Goal: Task Accomplishment & Management: Use online tool/utility

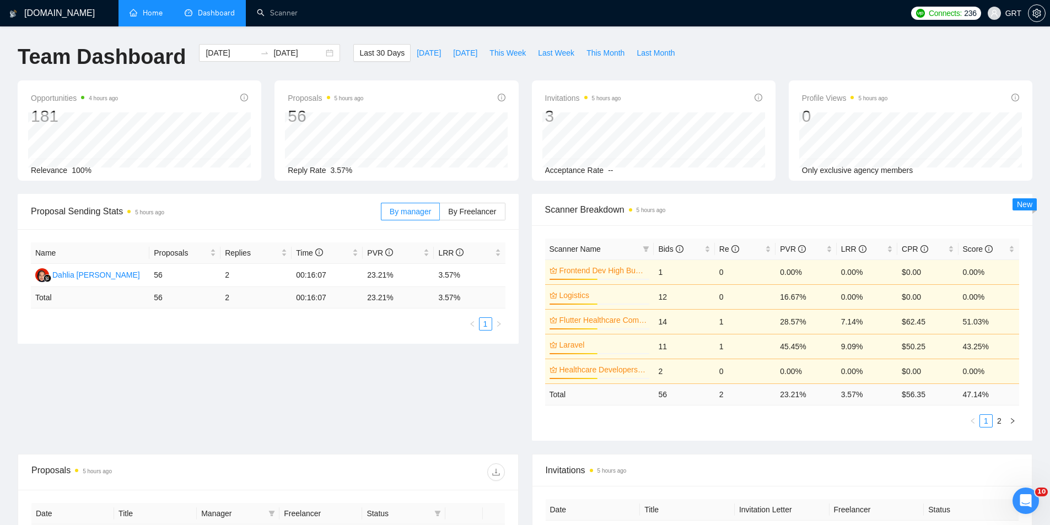
click at [143, 12] on link "Home" at bounding box center [146, 12] width 33 height 9
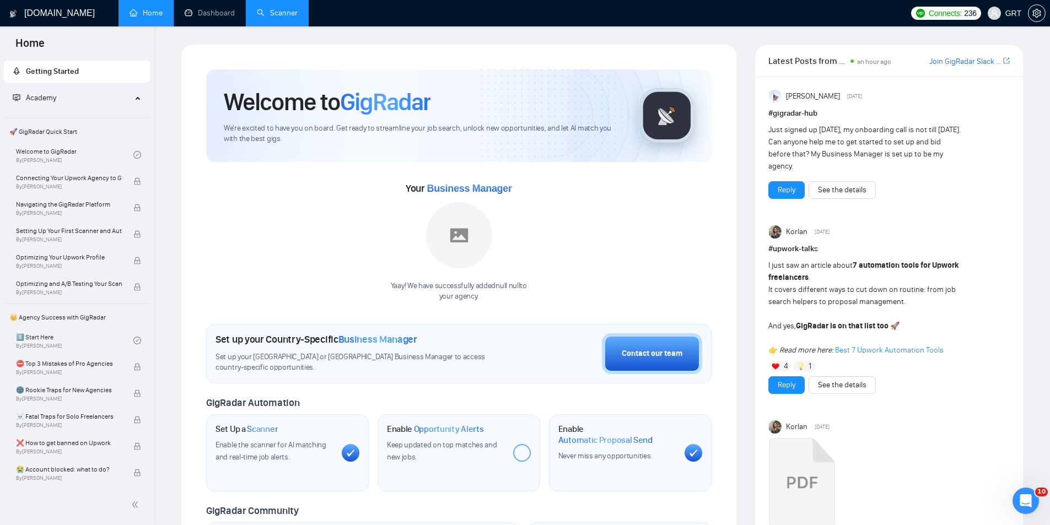
click at [271, 10] on link "Scanner" at bounding box center [277, 12] width 41 height 9
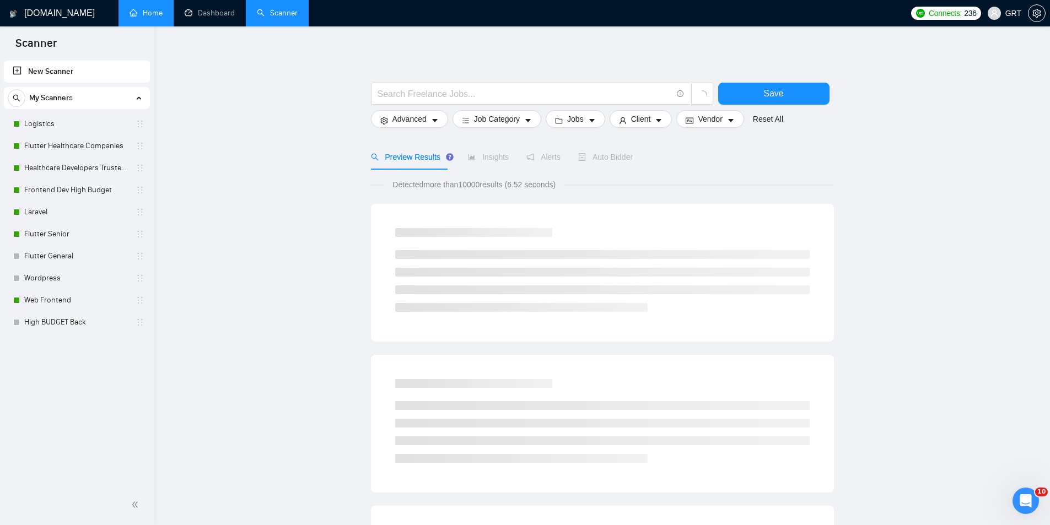
click at [62, 72] on link "New Scanner" at bounding box center [77, 72] width 128 height 22
click at [18, 69] on link "New Scanner" at bounding box center [77, 72] width 128 height 22
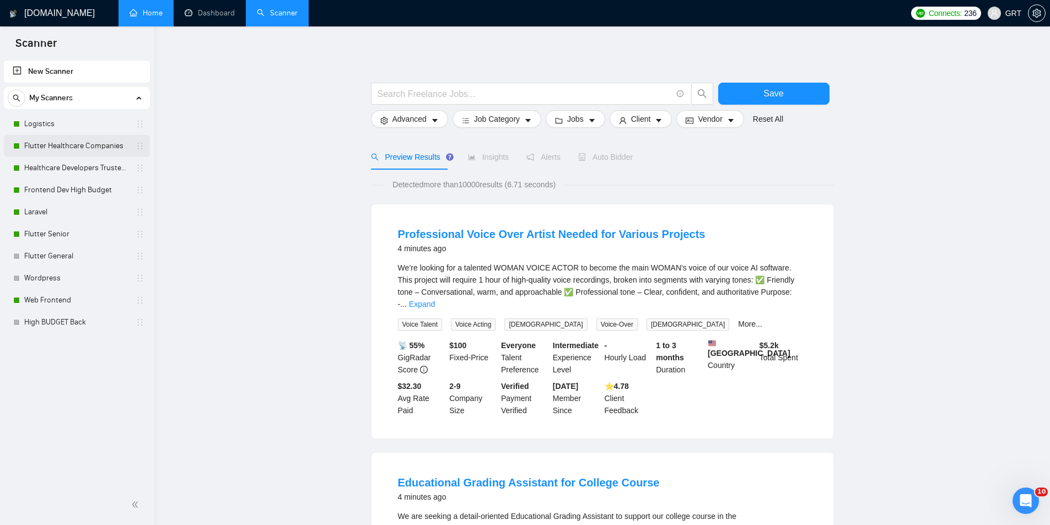
click at [93, 150] on link "Flutter Healthcare Companies" at bounding box center [76, 146] width 105 height 22
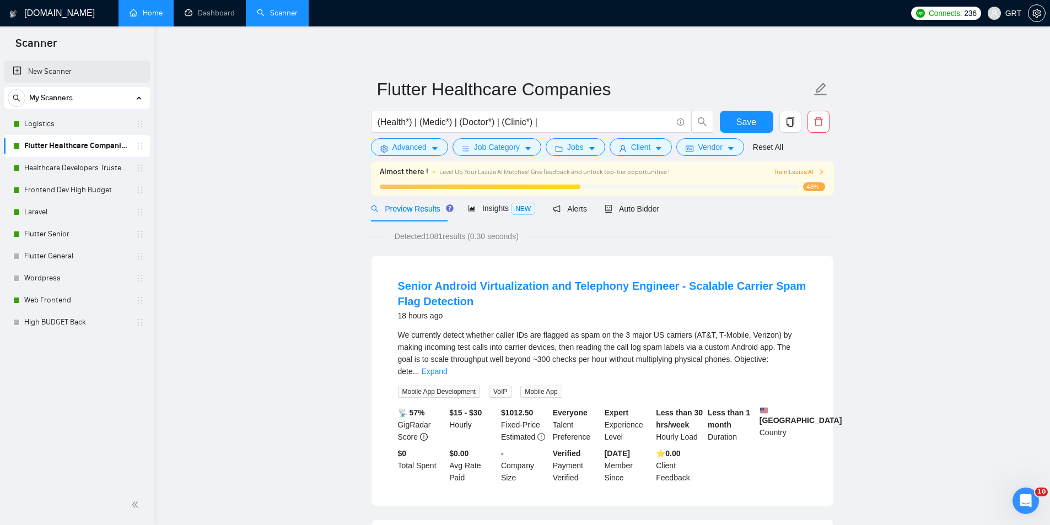
click at [47, 69] on link "New Scanner" at bounding box center [77, 72] width 128 height 22
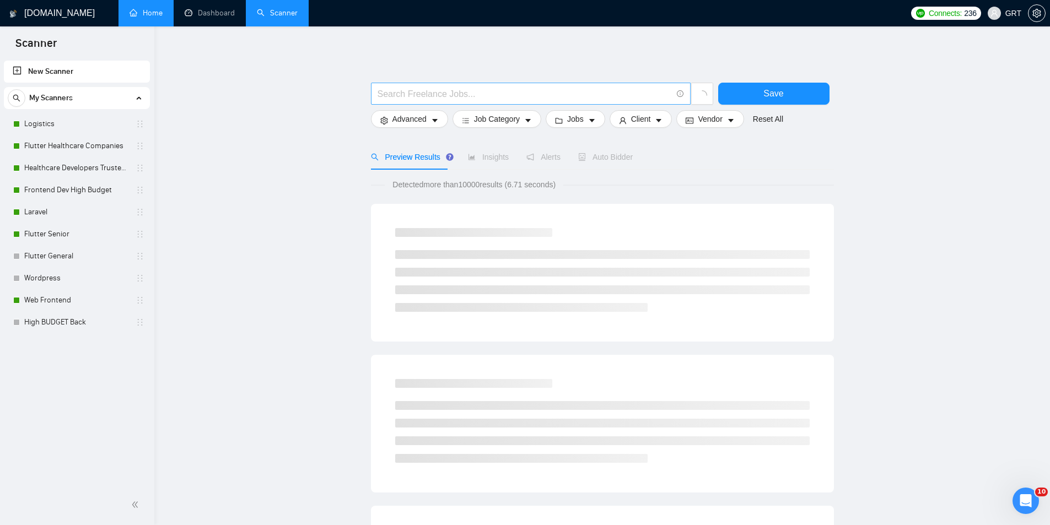
click at [441, 94] on input "text" at bounding box center [525, 94] width 294 height 14
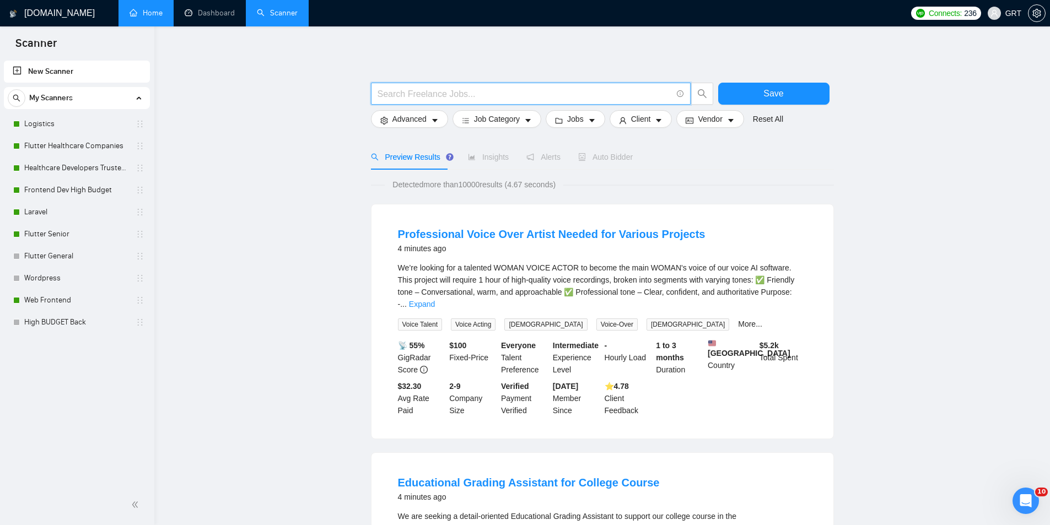
click at [15, 69] on link "New Scanner" at bounding box center [77, 72] width 128 height 22
click at [409, 121] on span "Advanced" at bounding box center [409, 119] width 34 height 12
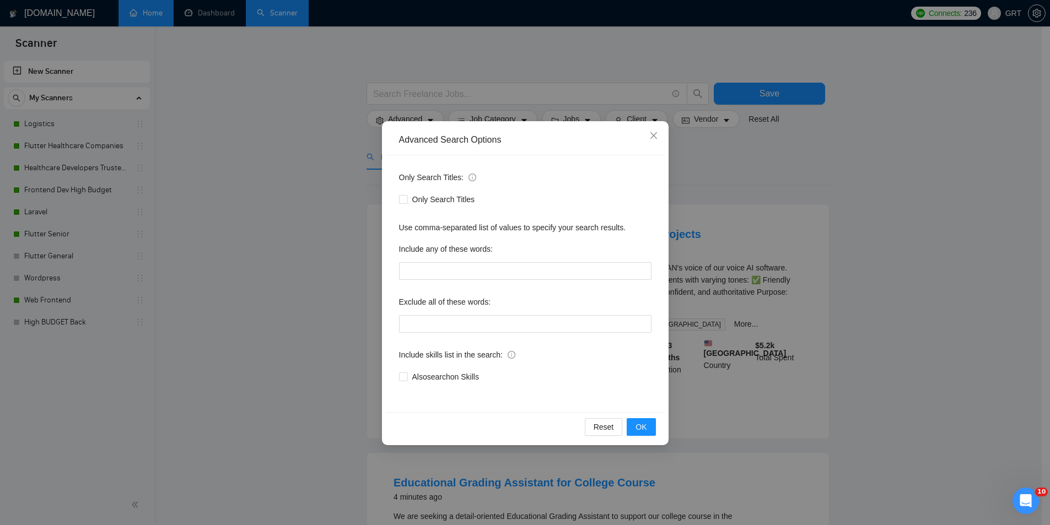
click at [410, 117] on div "Advanced Search Options Only Search Titles: Only Search Titles Use comma-separa…" at bounding box center [525, 262] width 1050 height 525
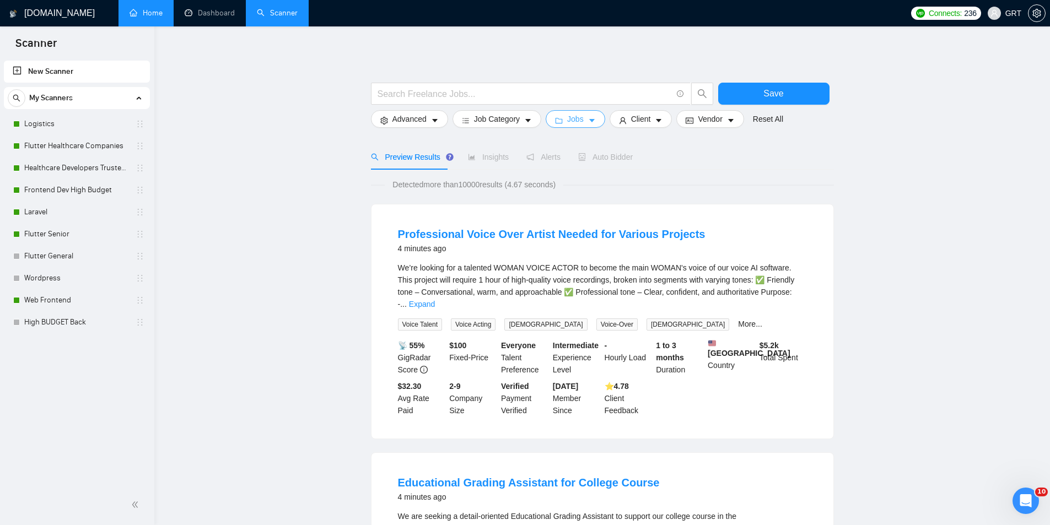
click at [556, 125] on icon "folder" at bounding box center [559, 121] width 8 height 8
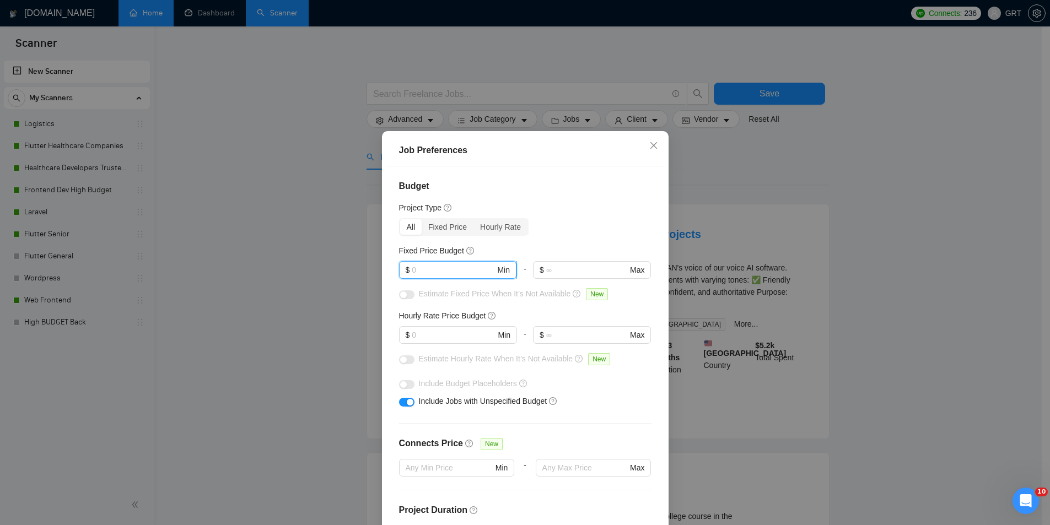
click at [460, 270] on input "text" at bounding box center [453, 270] width 83 height 12
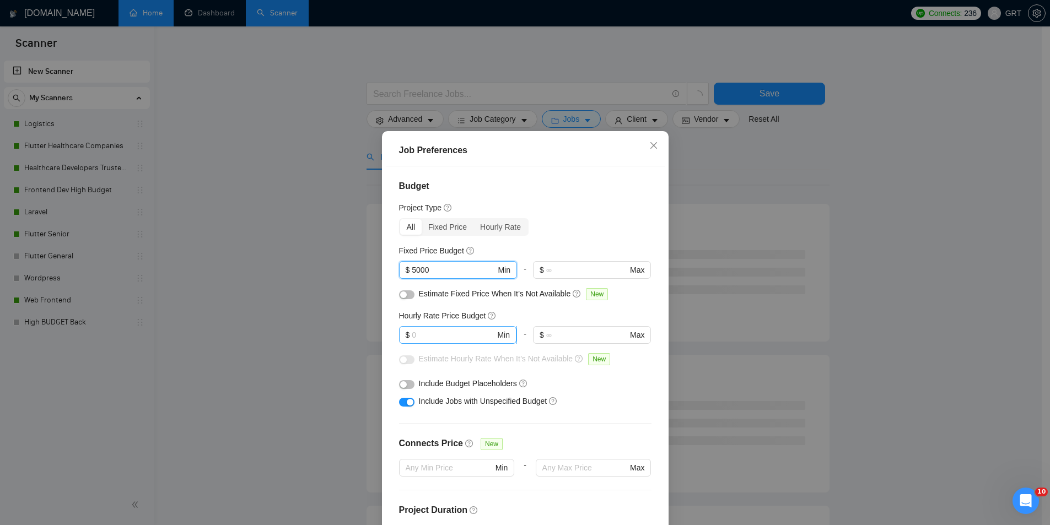
type input "5000"
drag, startPoint x: 456, startPoint y: 333, endPoint x: 374, endPoint y: 333, distance: 82.1
click at [374, 333] on div "Job Preferences Budget Project Type All Fixed Price Hourly Rate Fixed Price Bud…" at bounding box center [525, 262] width 1050 height 525
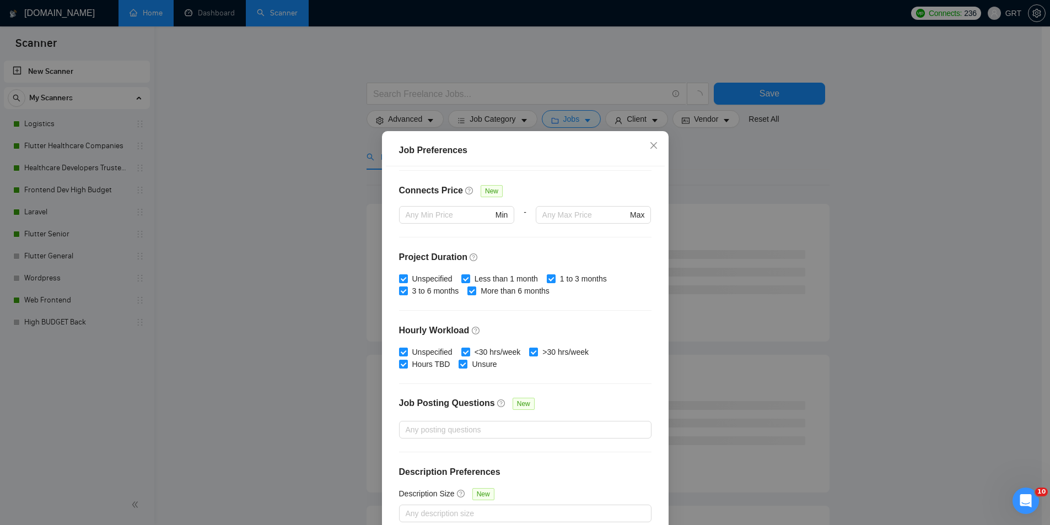
scroll to position [58, 0]
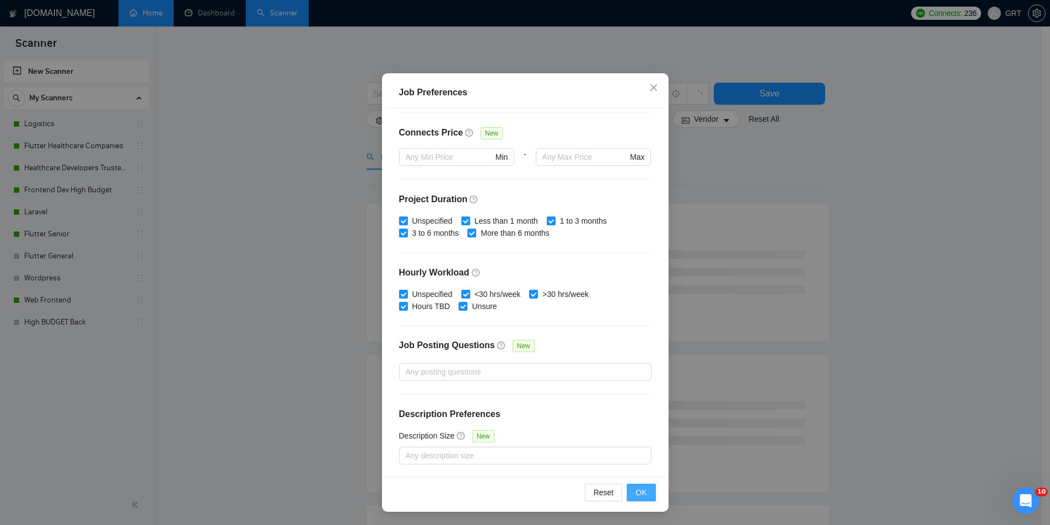
type input "20"
click at [636, 492] on span "OK" at bounding box center [641, 493] width 11 height 12
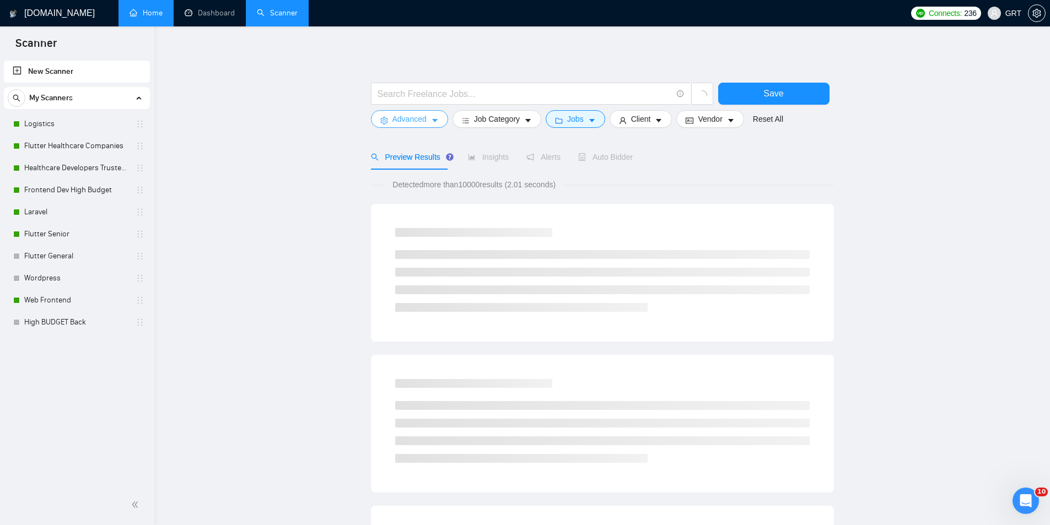
click at [403, 116] on span "Advanced" at bounding box center [409, 119] width 34 height 12
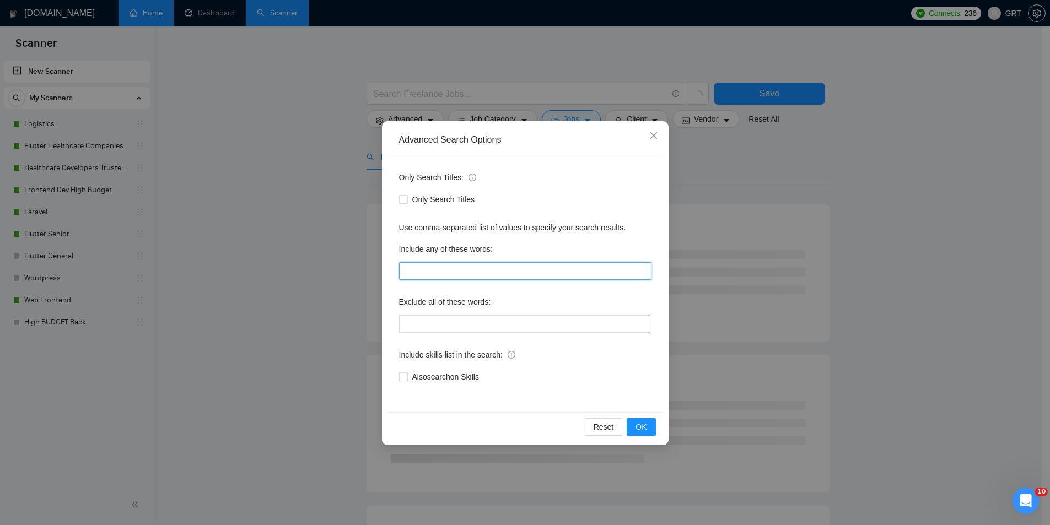
click at [439, 270] on input "text" at bounding box center [525, 271] width 252 height 18
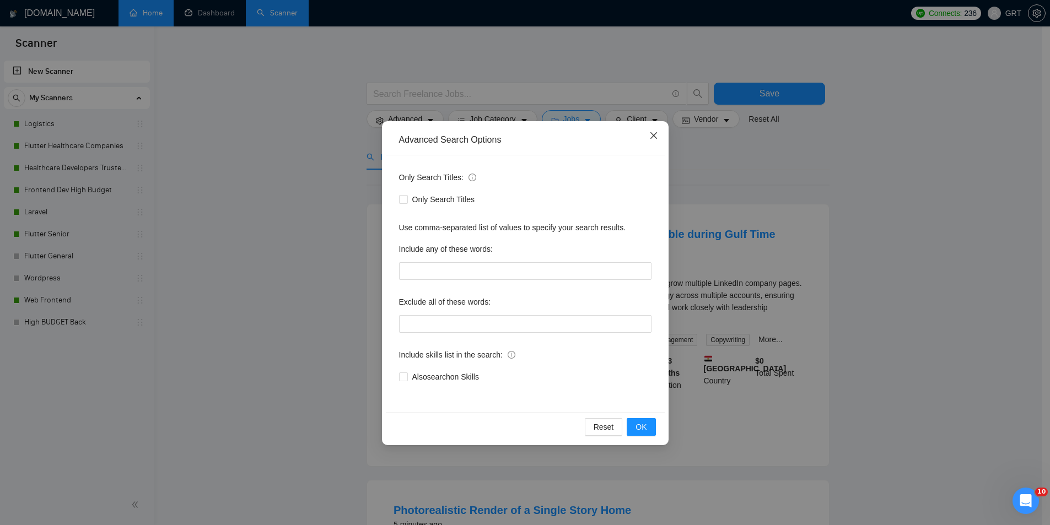
click at [656, 139] on icon "close" at bounding box center [653, 135] width 9 height 9
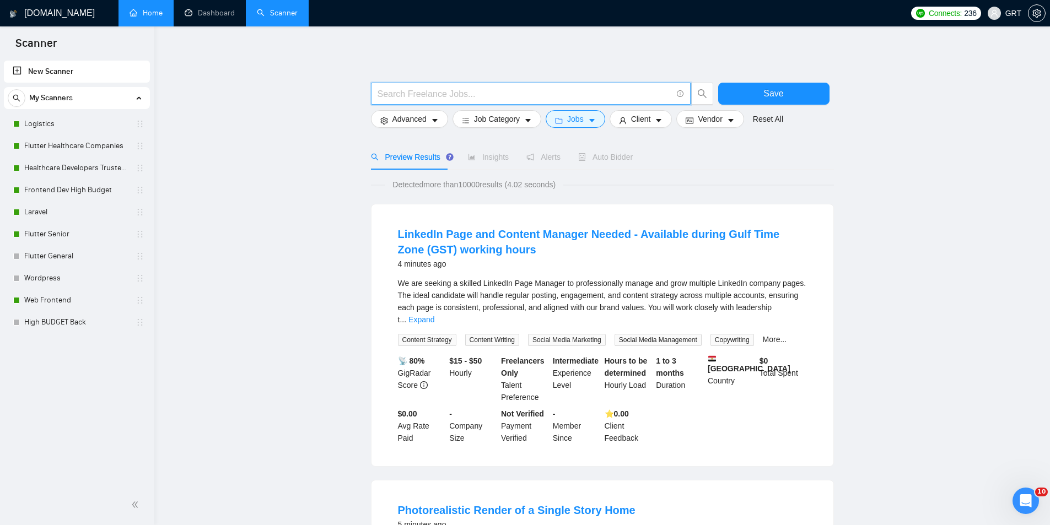
click at [461, 98] on input "text" at bounding box center [525, 94] width 294 height 14
type input "[PERSON_NAME]"
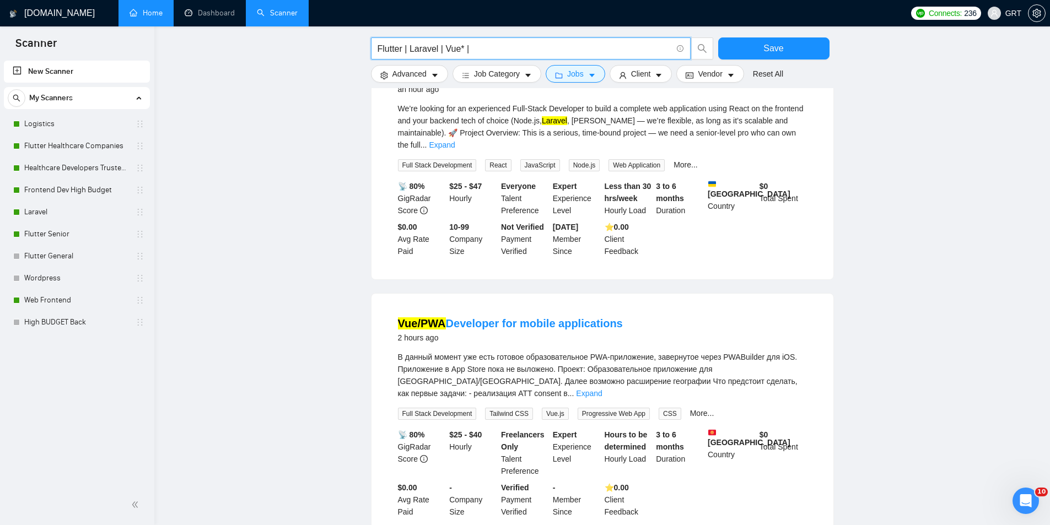
scroll to position [441, 0]
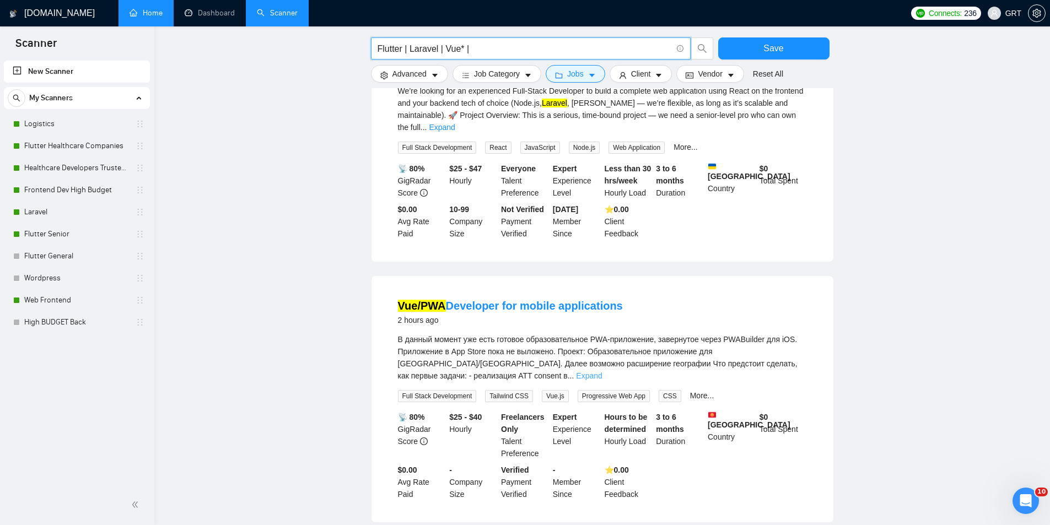
type input "Flutter | Laravel | Vue* |"
click at [602, 372] on link "Expand" at bounding box center [589, 376] width 26 height 9
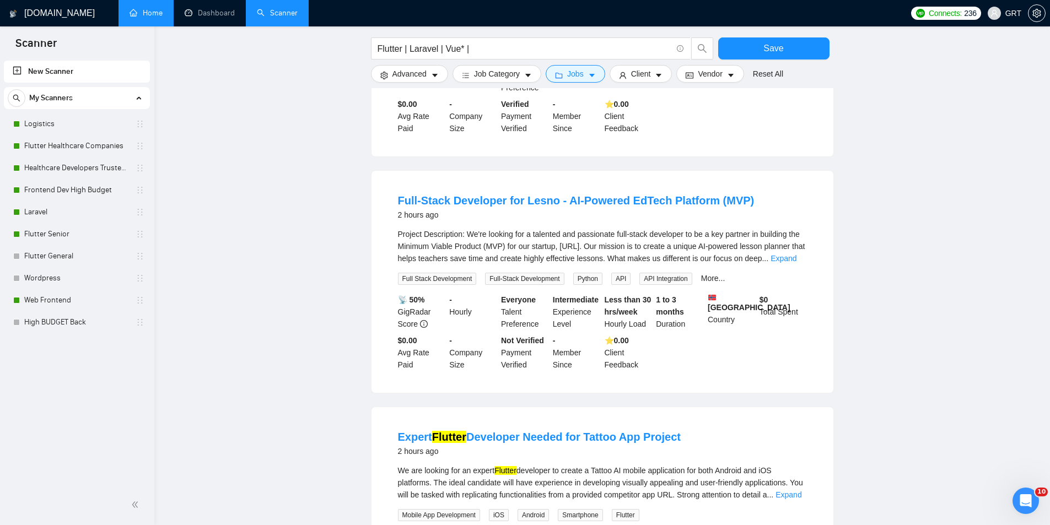
scroll to position [992, 0]
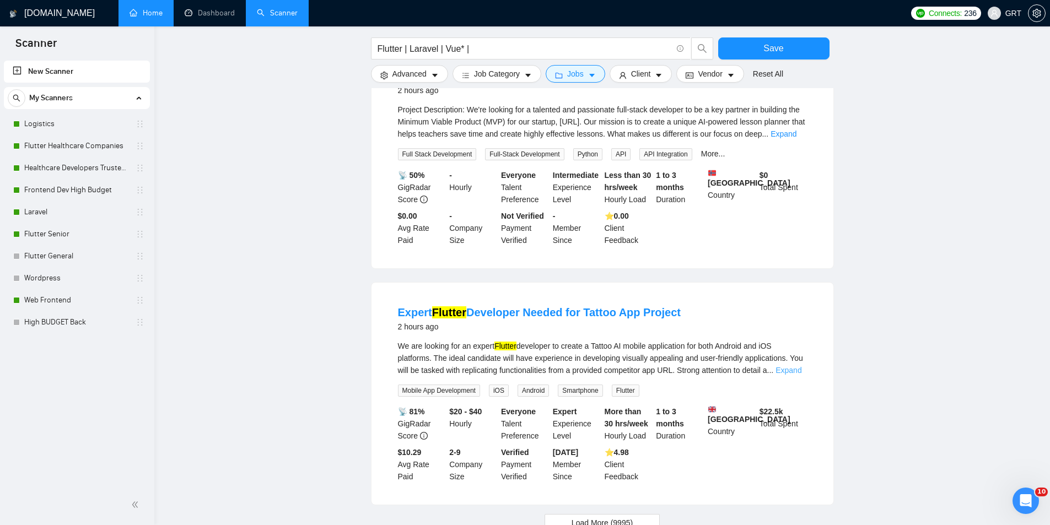
click at [790, 366] on link "Expand" at bounding box center [789, 370] width 26 height 9
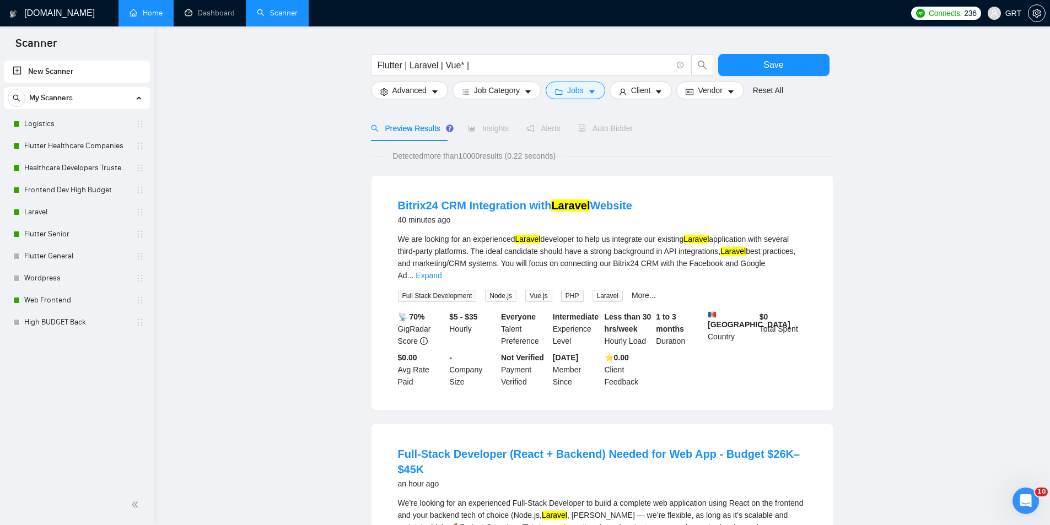
scroll to position [0, 0]
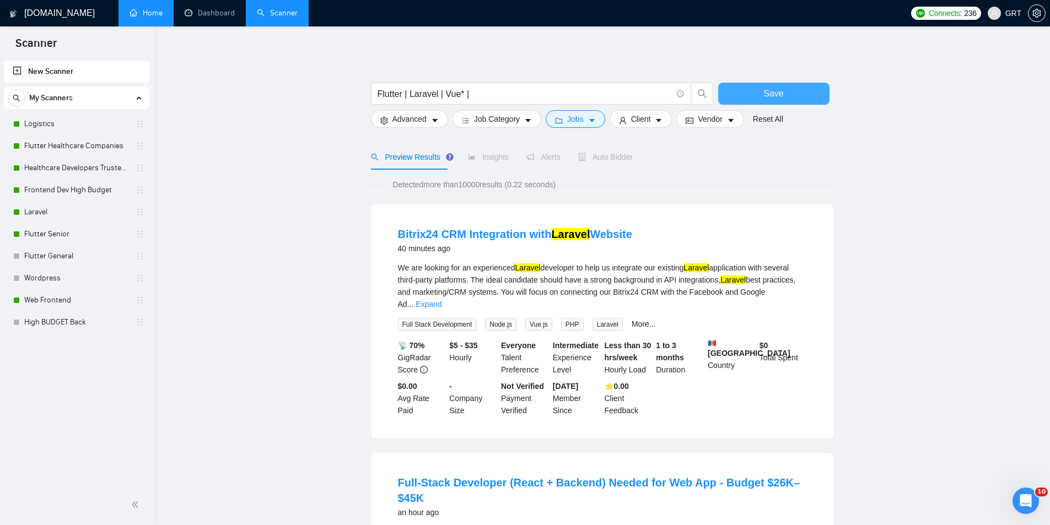
click at [736, 94] on button "Save" at bounding box center [773, 94] width 111 height 22
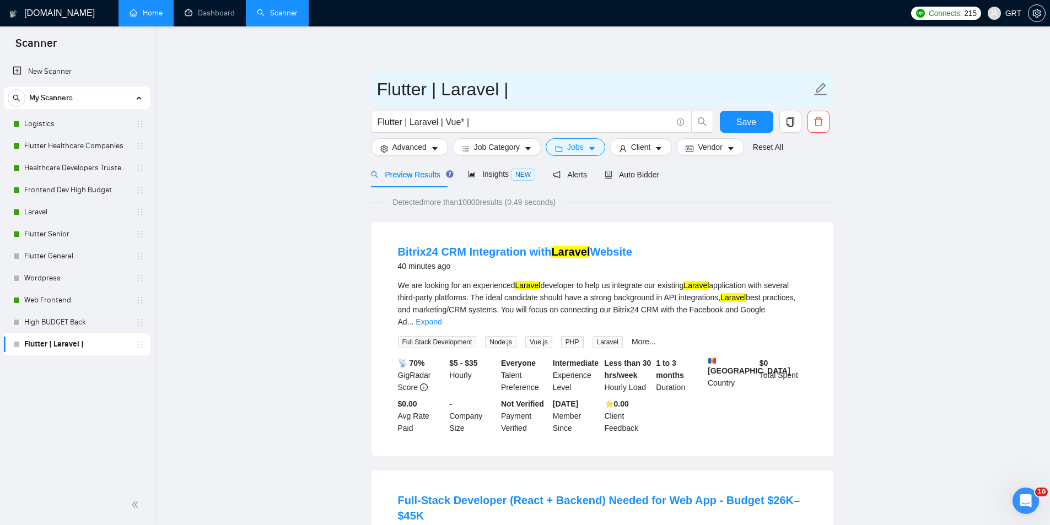
click at [814, 92] on icon "edit" at bounding box center [821, 89] width 14 height 14
click at [825, 88] on icon "edit" at bounding box center [821, 89] width 14 height 14
drag, startPoint x: 525, startPoint y: 89, endPoint x: 249, endPoint y: 66, distance: 276.6
type input "Big budget"
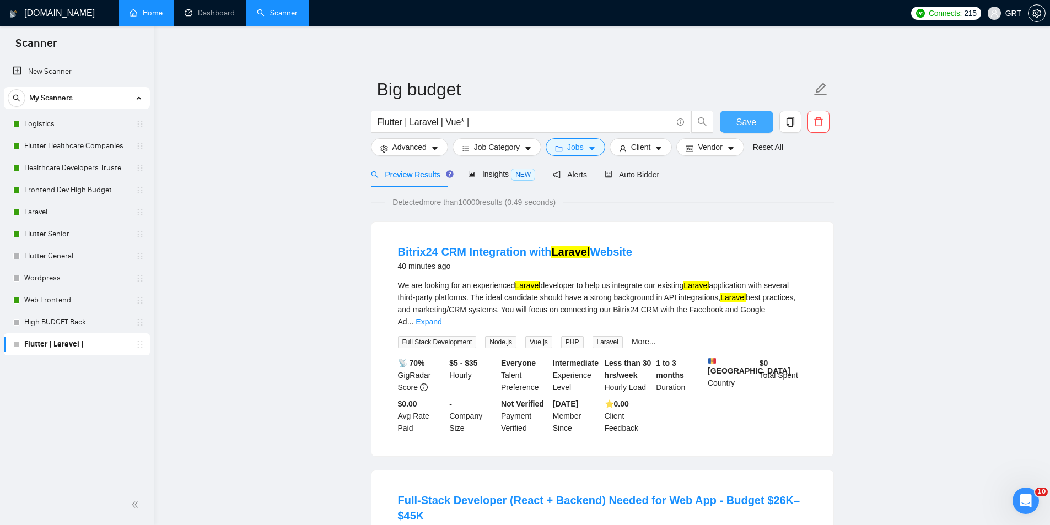
click at [750, 120] on span "Save" at bounding box center [746, 122] width 20 height 14
click at [692, 146] on button "Vendor" at bounding box center [709, 147] width 67 height 18
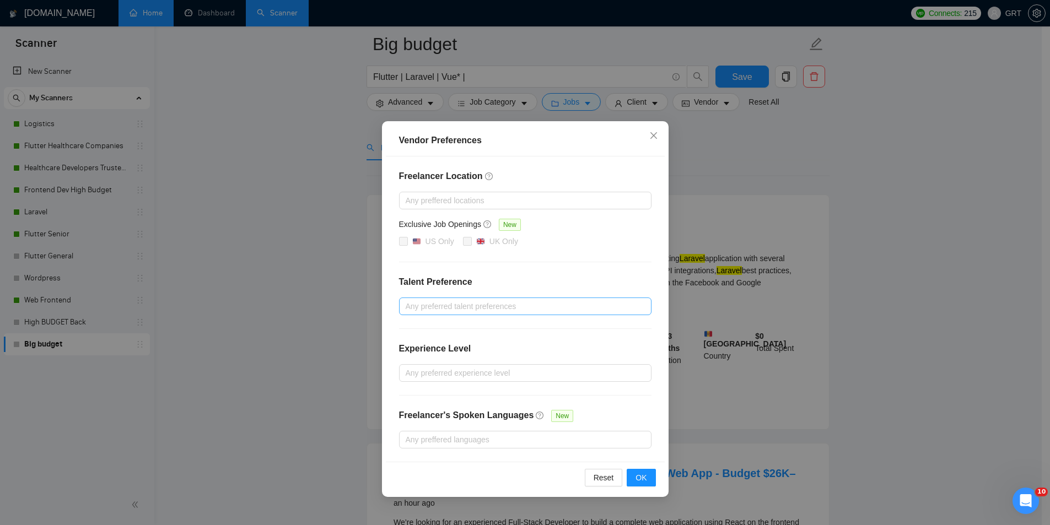
scroll to position [110, 0]
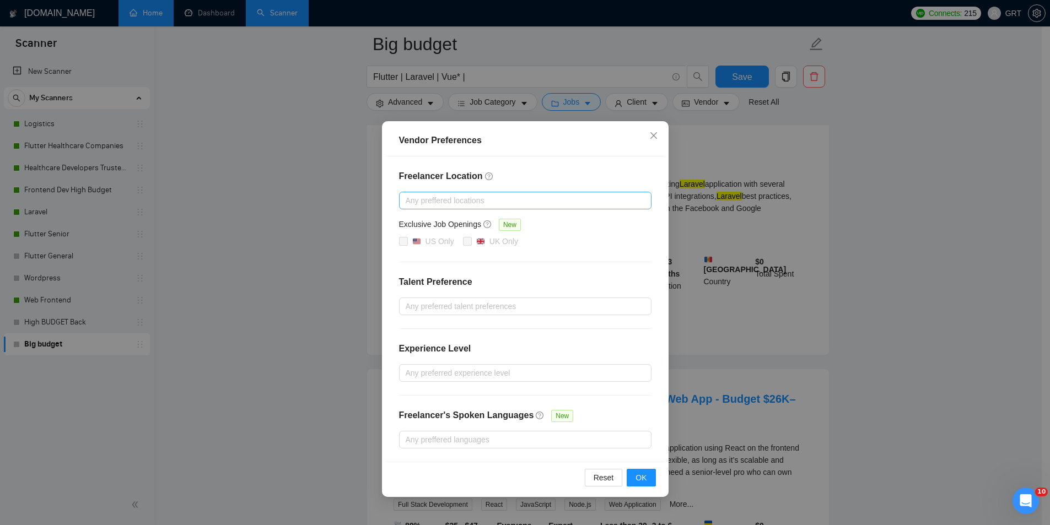
click at [482, 199] on div at bounding box center [520, 200] width 236 height 13
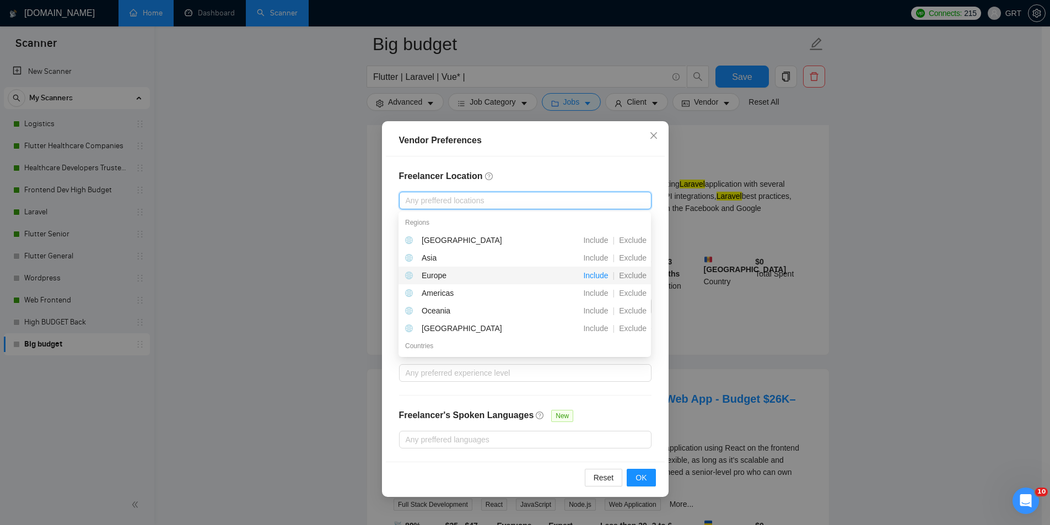
drag, startPoint x: 426, startPoint y: 272, endPoint x: 598, endPoint y: 277, distance: 172.0
click at [598, 277] on div "Europe Include | Exclude" at bounding box center [528, 276] width 246 height 12
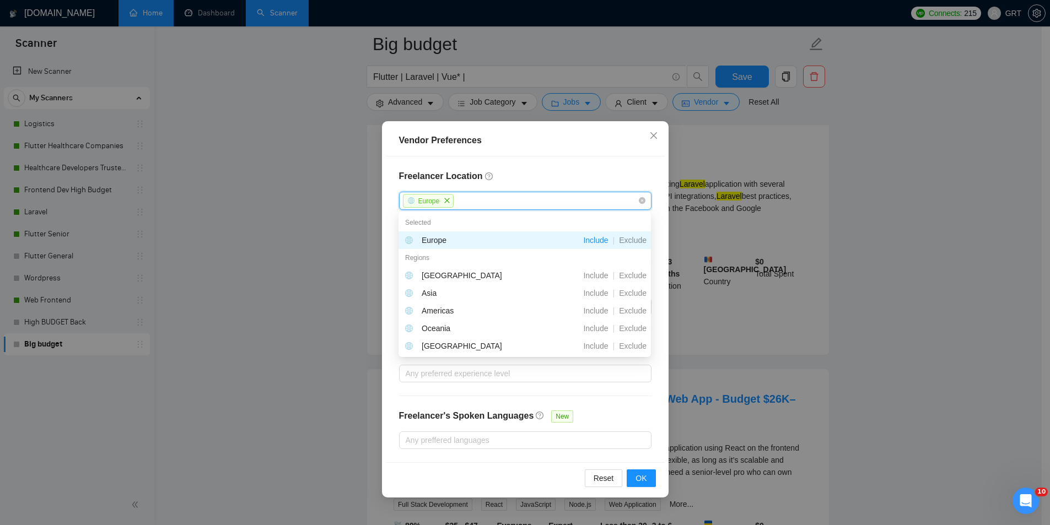
drag, startPoint x: 598, startPoint y: 276, endPoint x: 456, endPoint y: 246, distance: 145.2
click at [456, 246] on div "Selected Europe Include | Exclude Regions Africa Include | Exclude Asia Include…" at bounding box center [525, 302] width 252 height 177
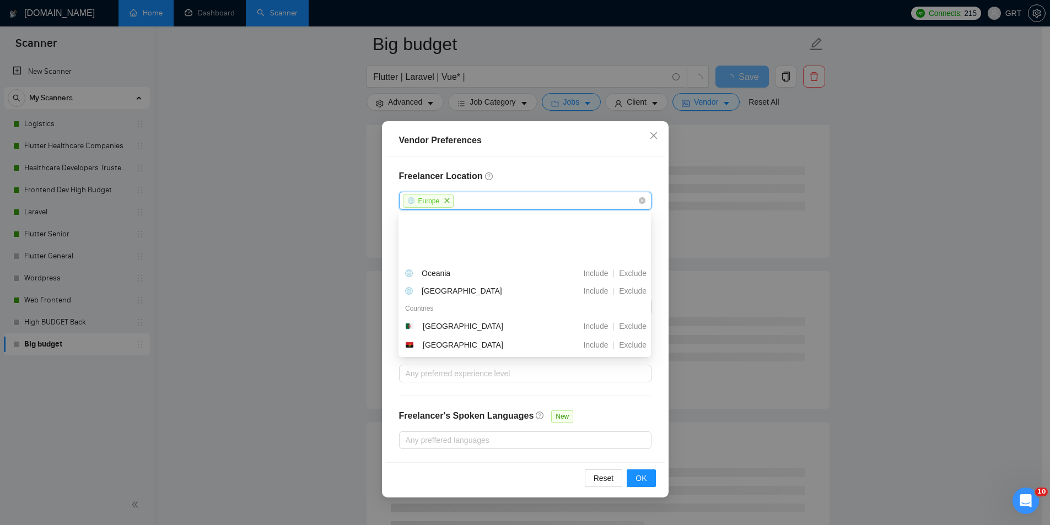
scroll to position [165, 0]
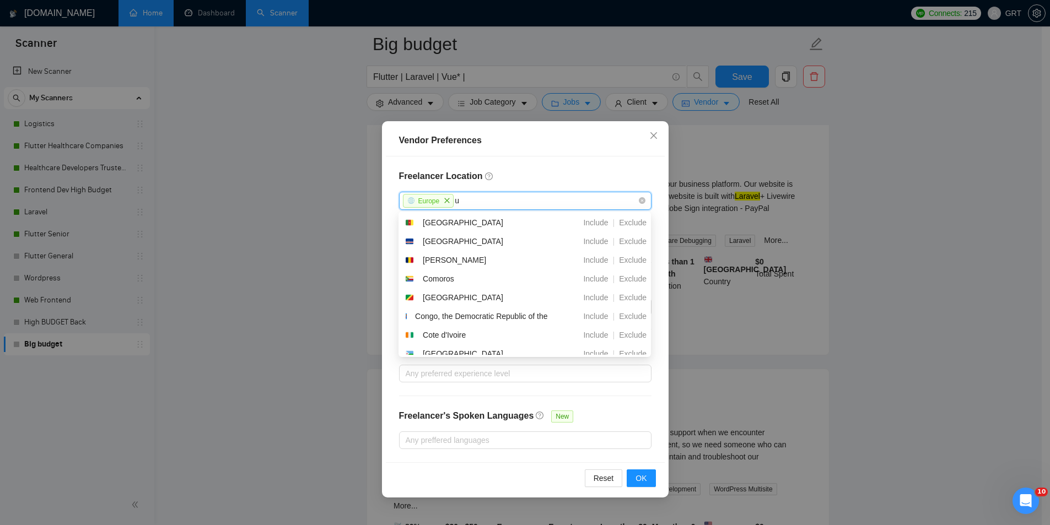
type input "uk"
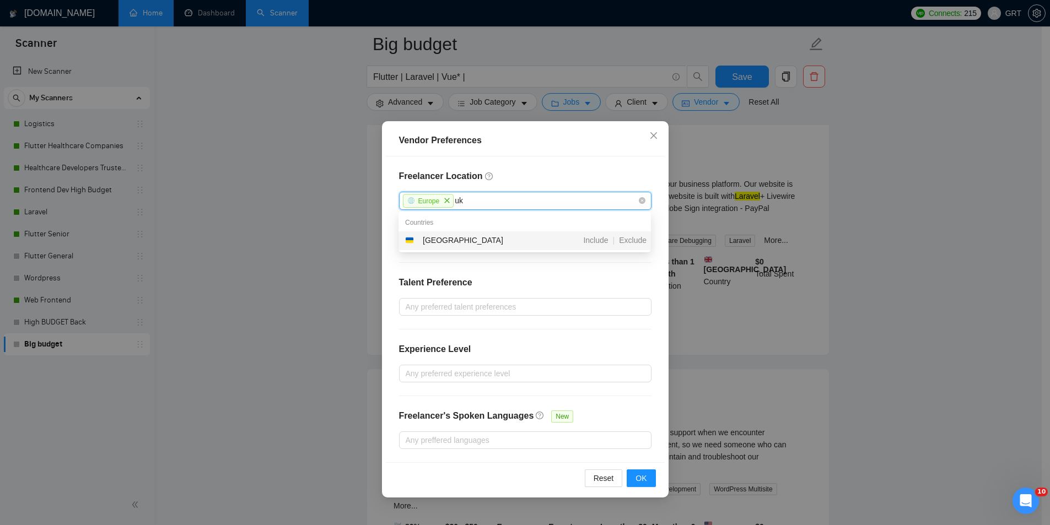
scroll to position [0, 0]
click at [596, 242] on span "Include" at bounding box center [596, 240] width 34 height 9
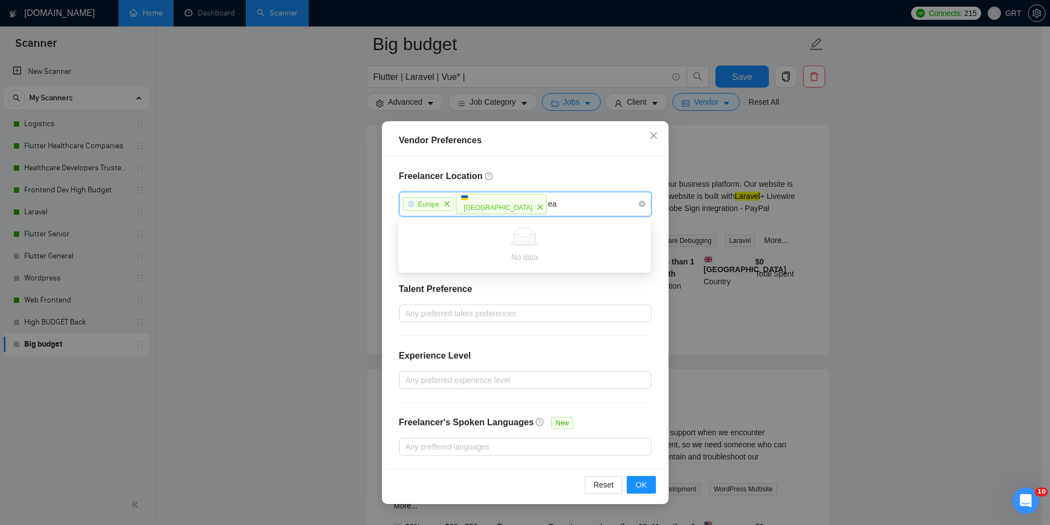
type input "e"
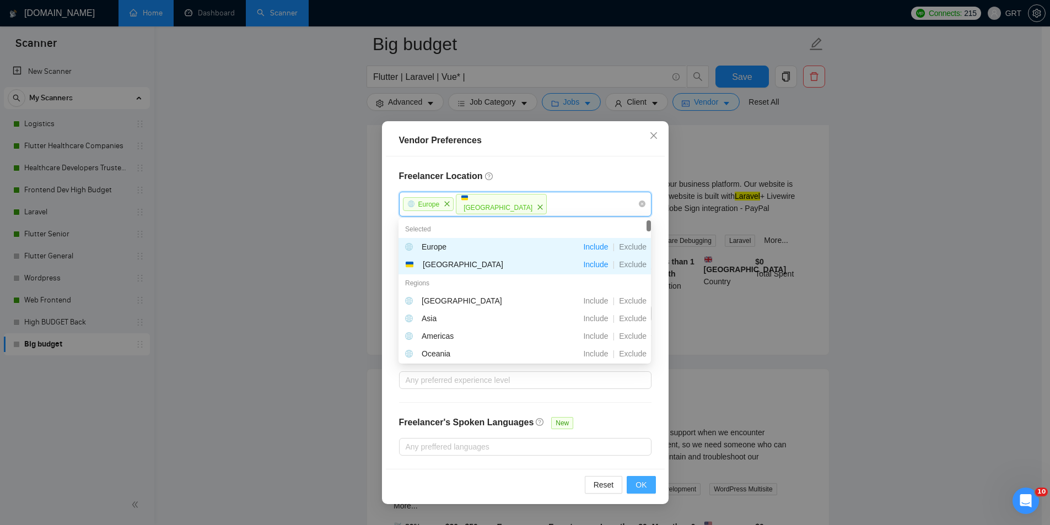
click at [648, 489] on button "OK" at bounding box center [641, 485] width 29 height 18
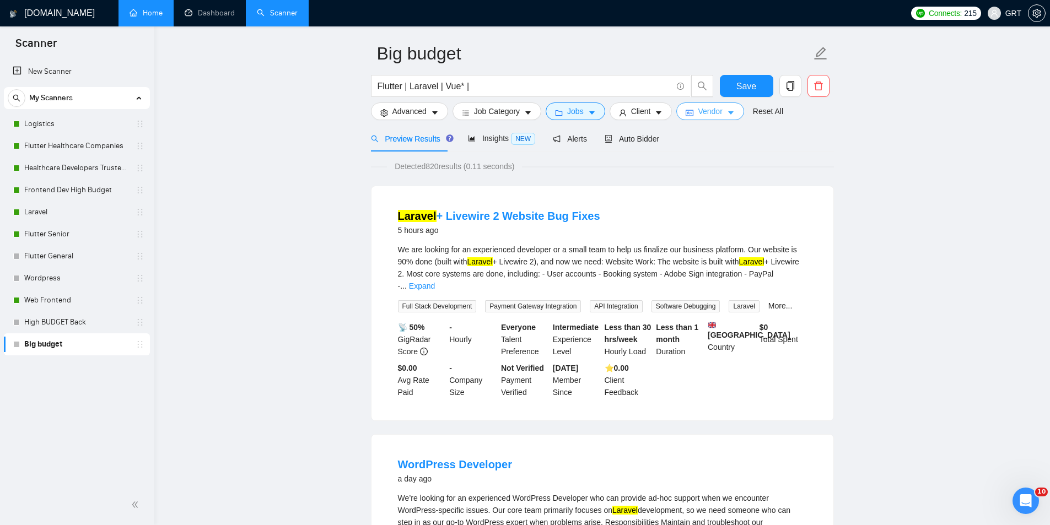
scroll to position [55, 0]
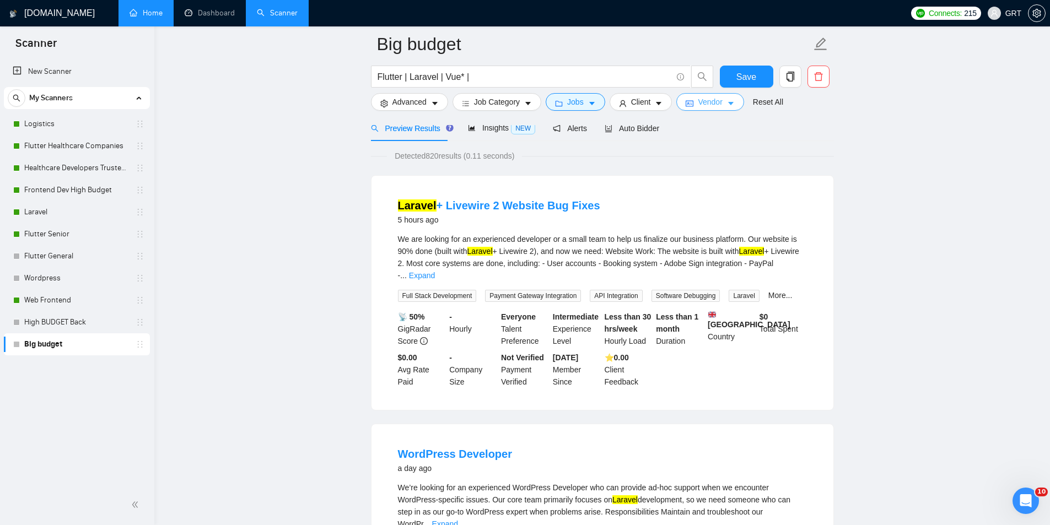
click at [698, 99] on span "Vendor" at bounding box center [710, 102] width 24 height 12
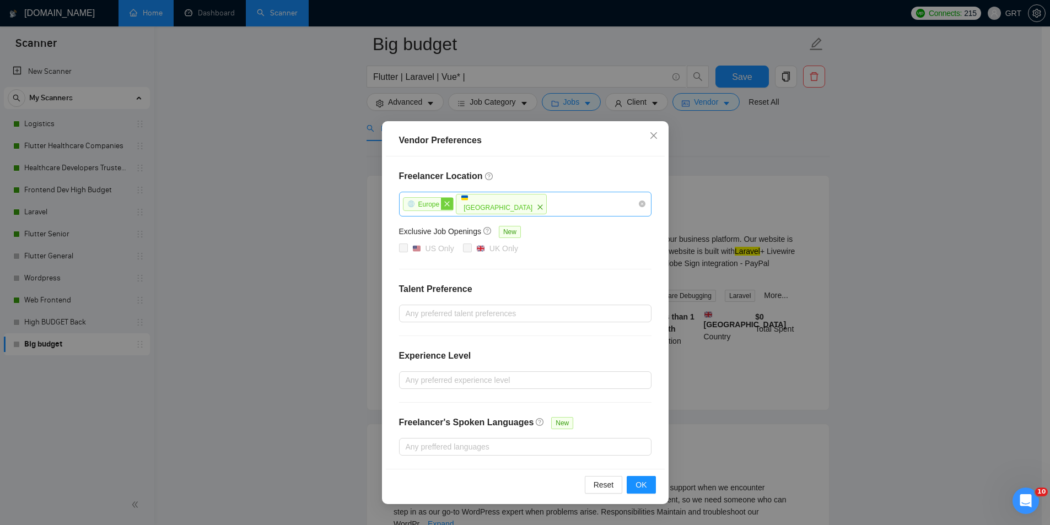
click at [449, 202] on icon "close" at bounding box center [447, 203] width 5 height 5
click at [483, 205] on icon "close" at bounding box center [486, 207] width 7 height 7
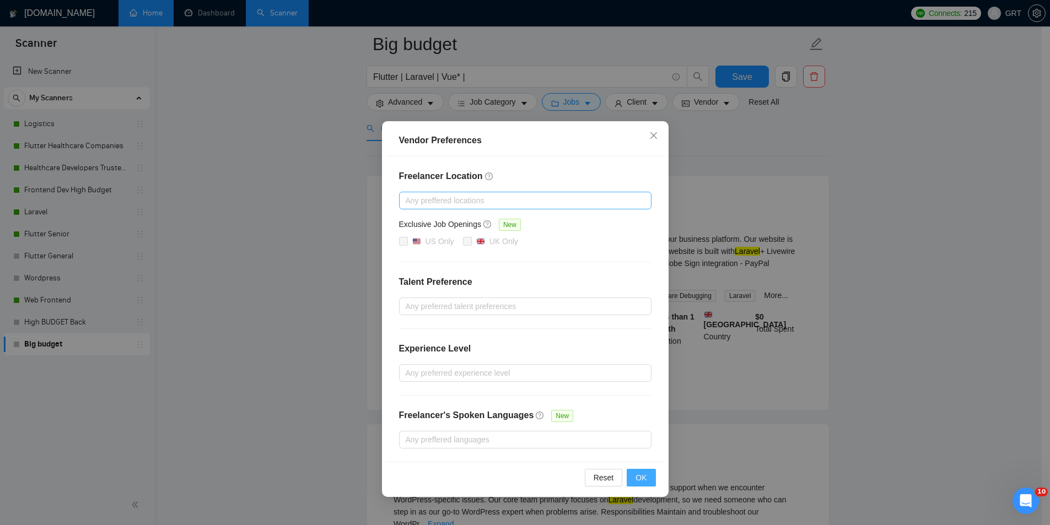
click at [647, 478] on span "OK" at bounding box center [641, 478] width 11 height 12
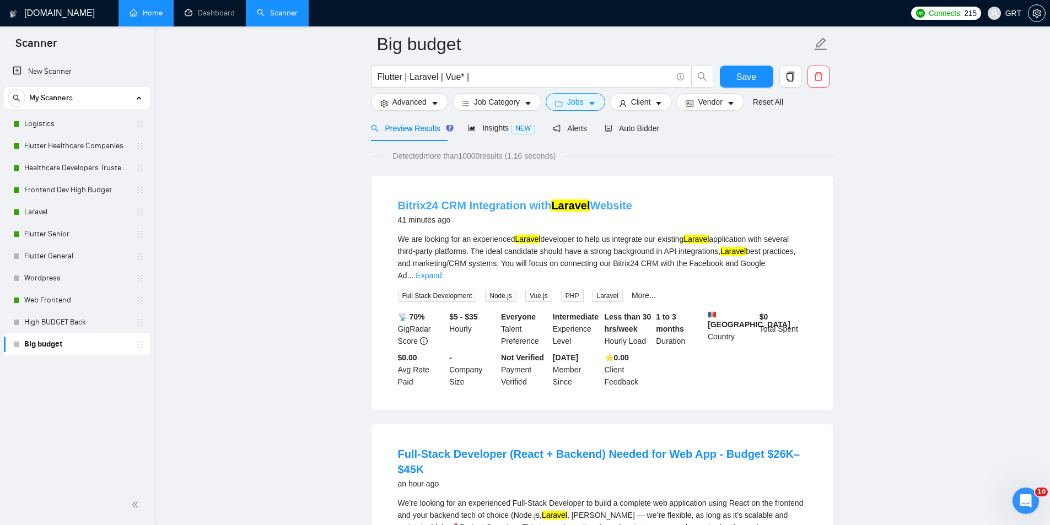
click at [426, 206] on link "Bitrix24 CRM Integration with Laravel Website" at bounding box center [515, 206] width 234 height 12
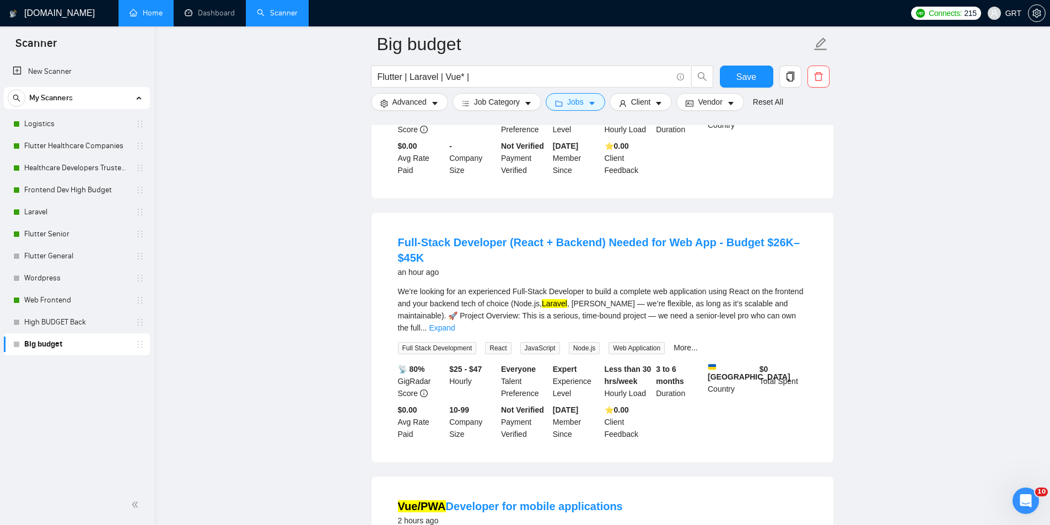
scroll to position [276, 0]
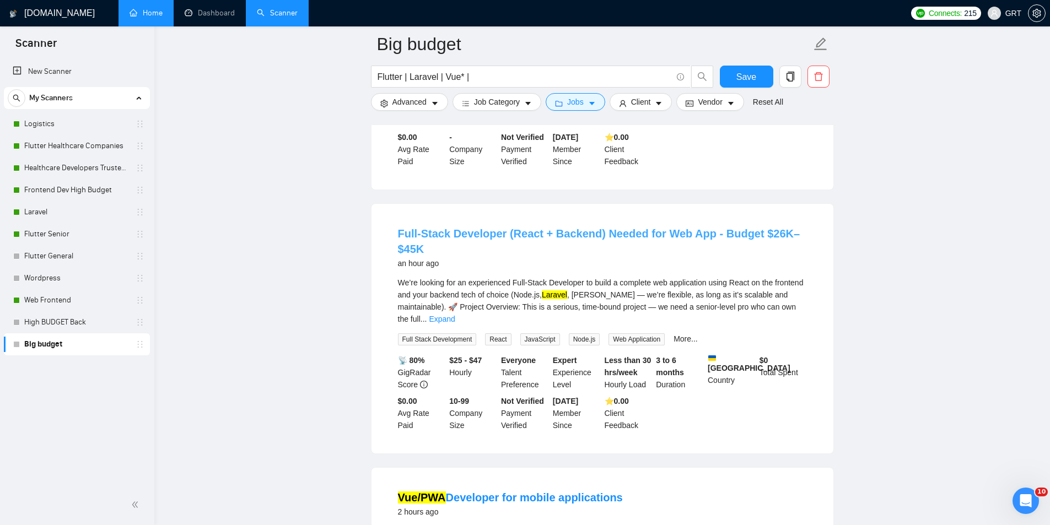
click at [493, 228] on link "Full-Stack Developer (React + Backend) Needed for Web App - Budget $26K–$45K" at bounding box center [599, 242] width 402 height 28
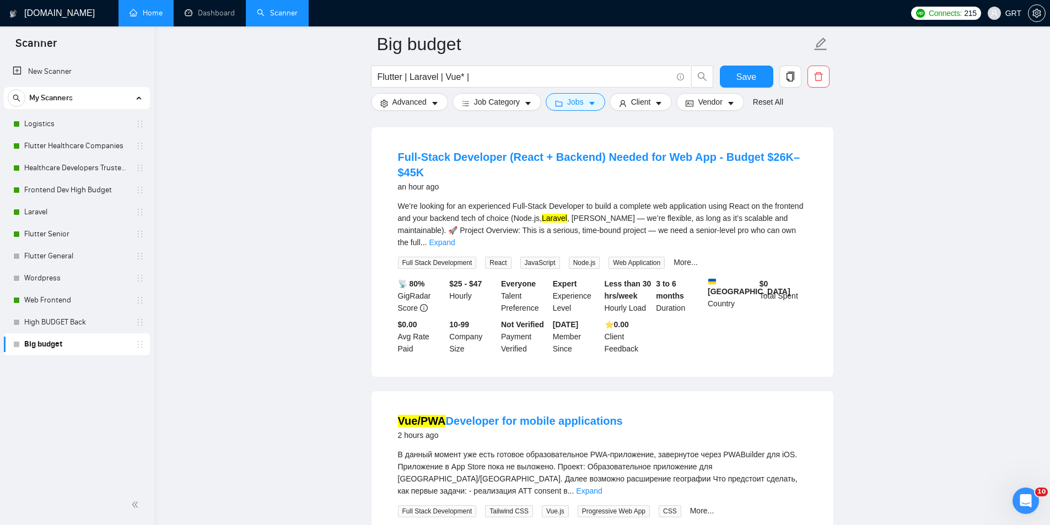
scroll to position [331, 0]
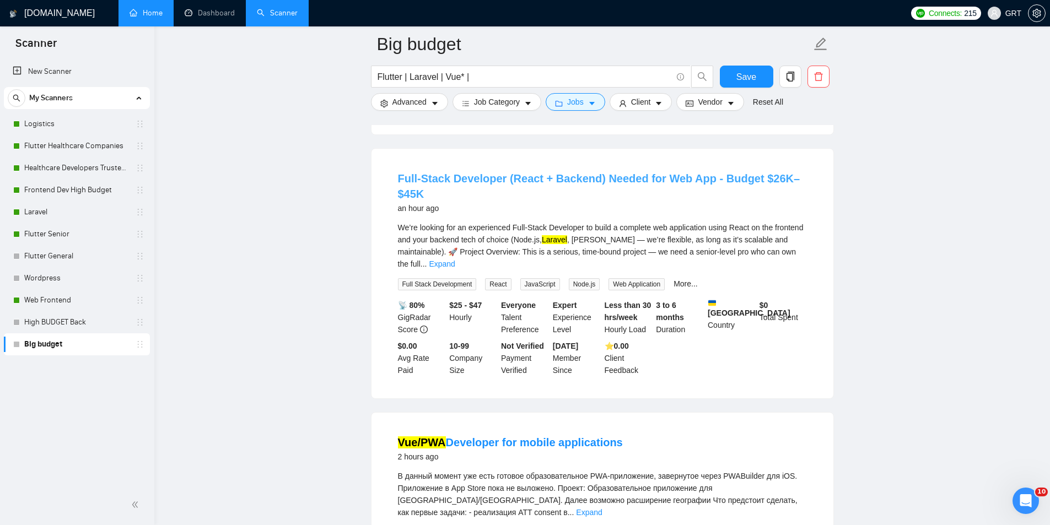
click at [510, 173] on link "Full-Stack Developer (React + Backend) Needed for Web App - Budget $26K–$45K" at bounding box center [599, 187] width 402 height 28
click at [714, 105] on span "Vendor" at bounding box center [710, 102] width 24 height 12
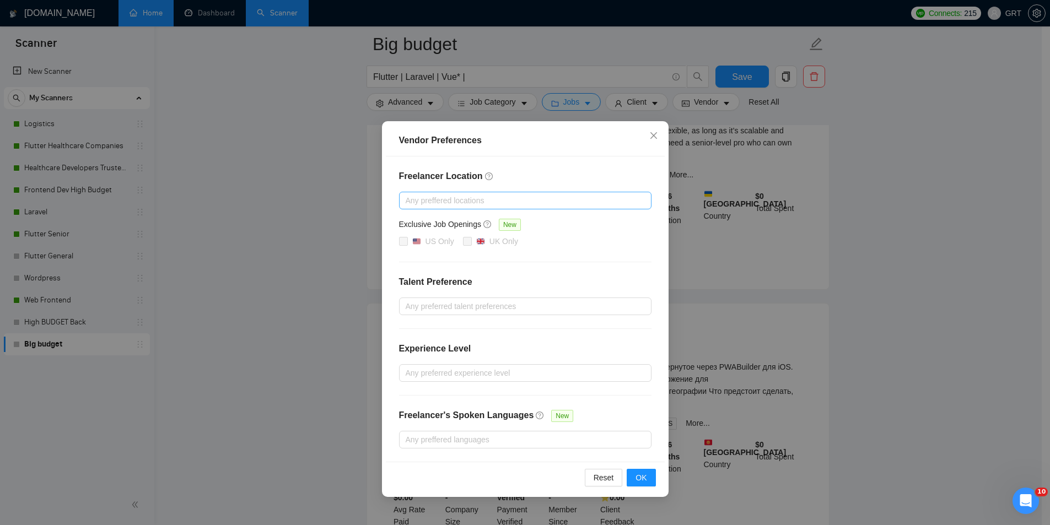
scroll to position [441, 0]
drag, startPoint x: 656, startPoint y: 134, endPoint x: 645, endPoint y: 113, distance: 23.9
click at [656, 132] on icon "close" at bounding box center [653, 135] width 9 height 9
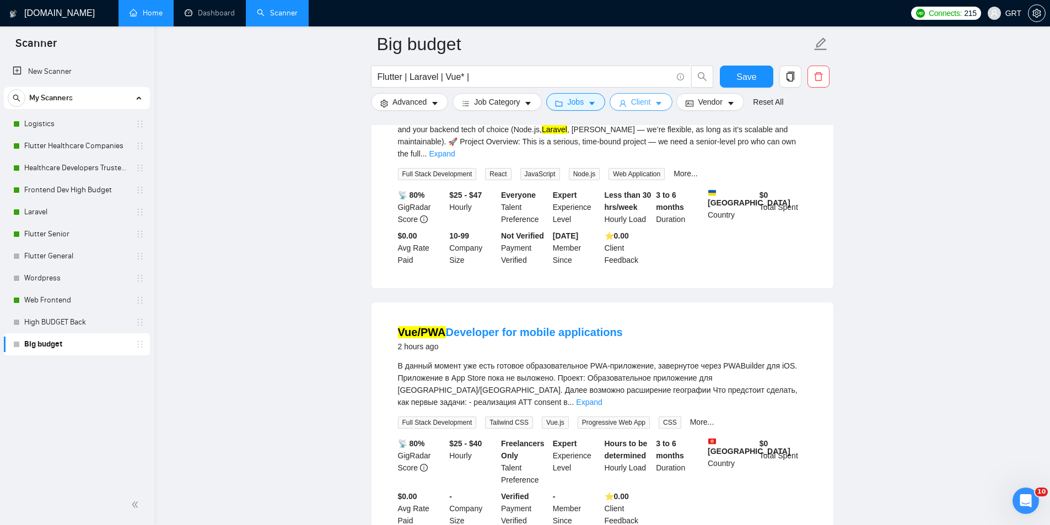
click at [636, 104] on span "Client" at bounding box center [641, 102] width 20 height 12
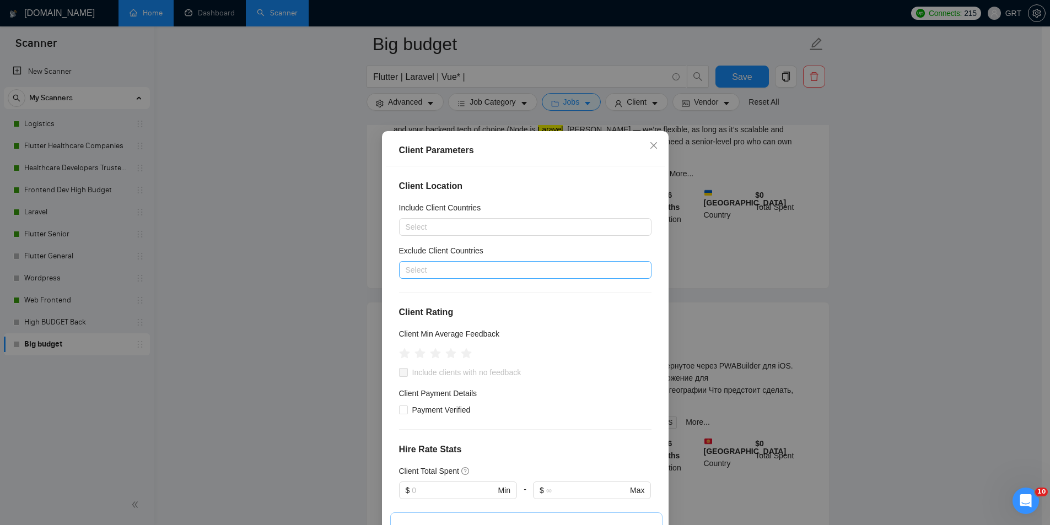
click at [451, 272] on div at bounding box center [520, 269] width 236 height 13
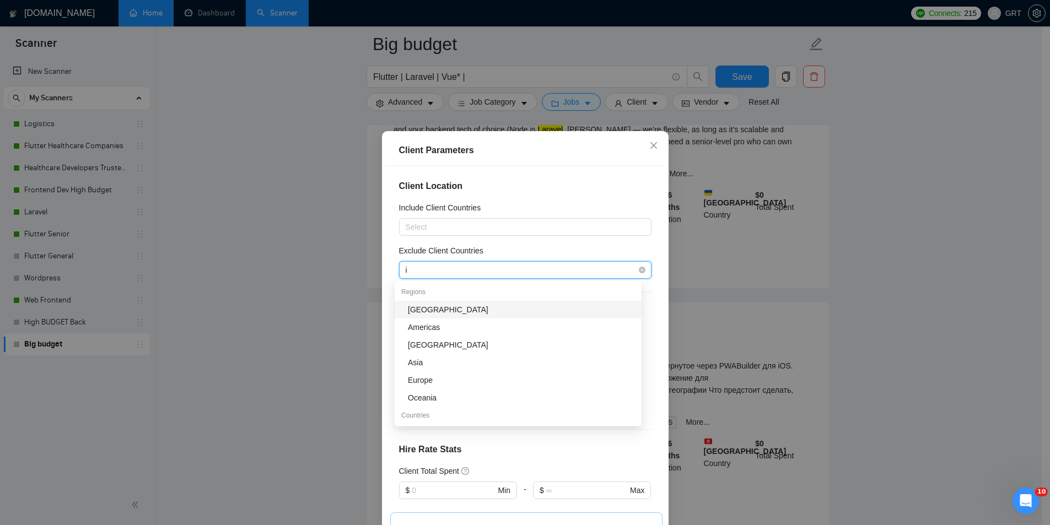
type input "in"
click at [424, 325] on div "[GEOGRAPHIC_DATA]" at bounding box center [521, 327] width 227 height 12
type input "ru"
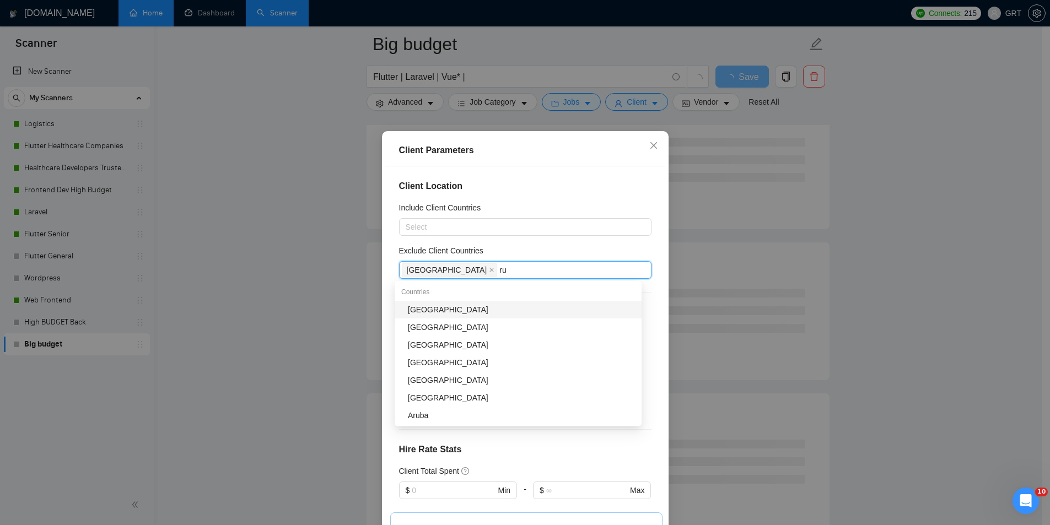
click at [429, 307] on div "[GEOGRAPHIC_DATA]" at bounding box center [521, 310] width 227 height 12
click at [504, 243] on div "Client Location Include Client Countries Select Exclude Client Countries [GEOGR…" at bounding box center [525, 350] width 279 height 368
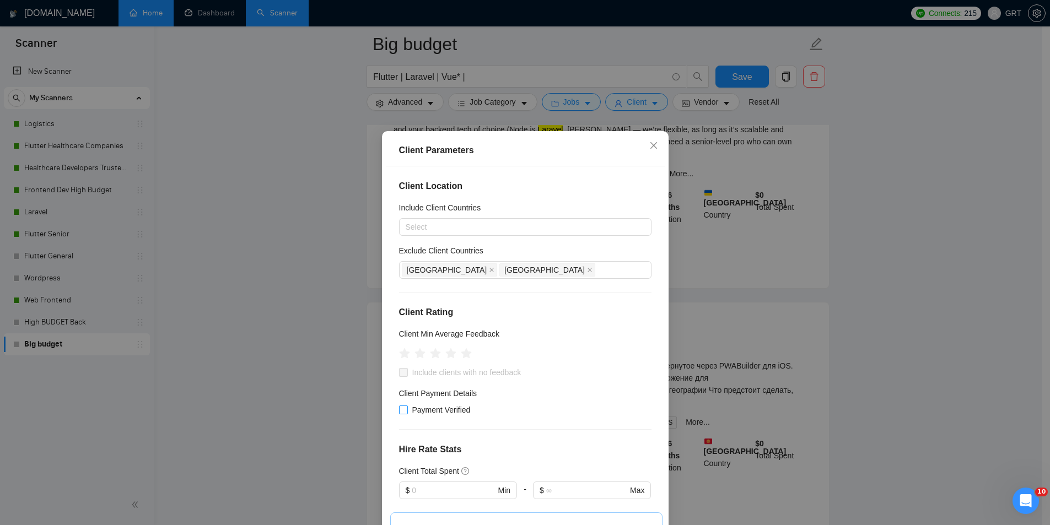
click at [399, 408] on input "Payment Verified" at bounding box center [403, 410] width 8 height 8
checkbox input "true"
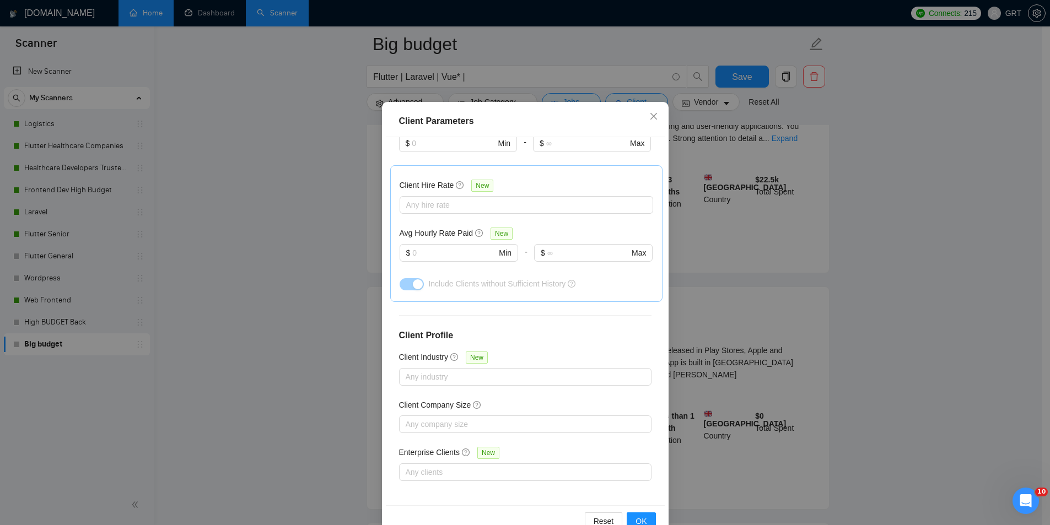
scroll to position [55, 0]
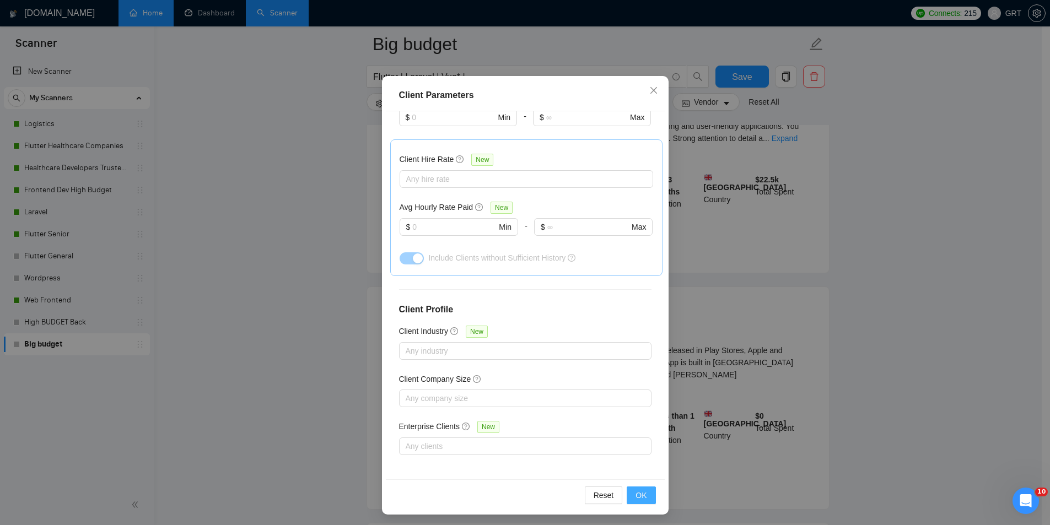
click at [631, 494] on button "OK" at bounding box center [641, 496] width 29 height 18
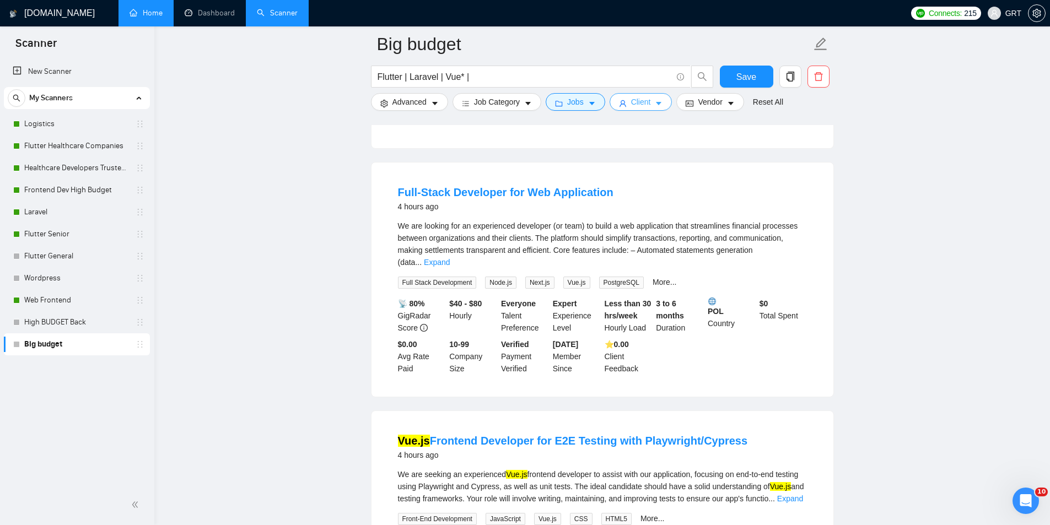
scroll to position [1047, 0]
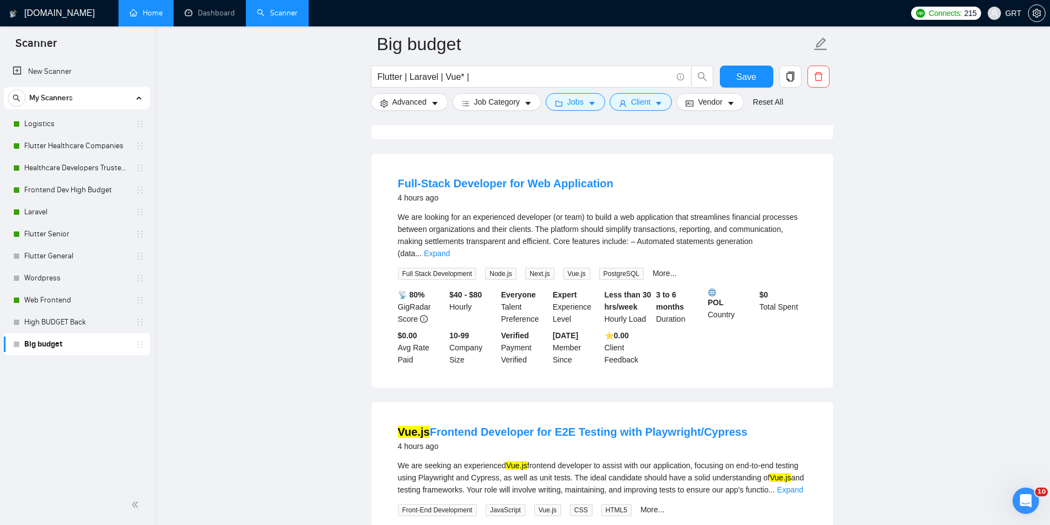
click at [180, 246] on main "Big budget Flutter | Laravel | Vue* | Save Advanced Job Category Jobs Client Ve…" at bounding box center [602, 337] width 860 height 2681
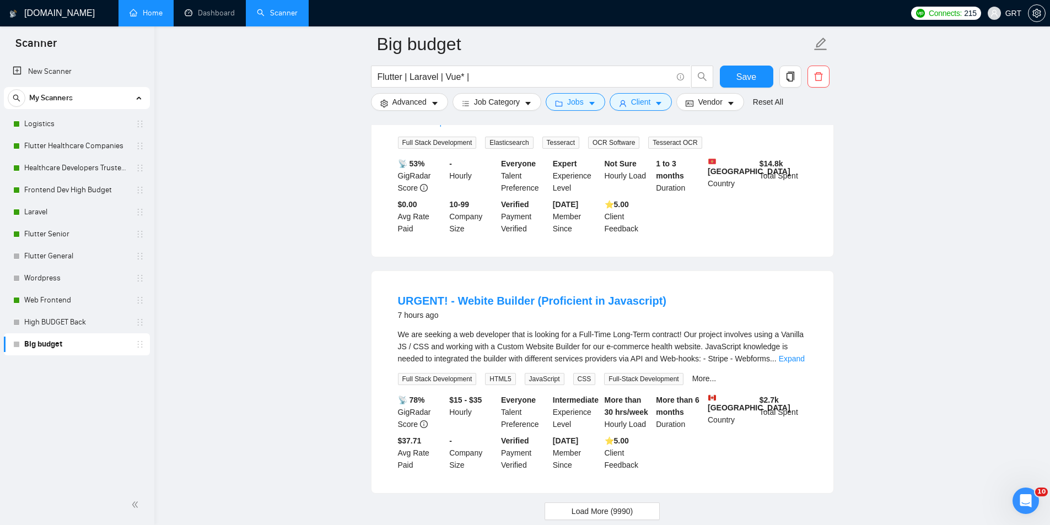
scroll to position [2257, 0]
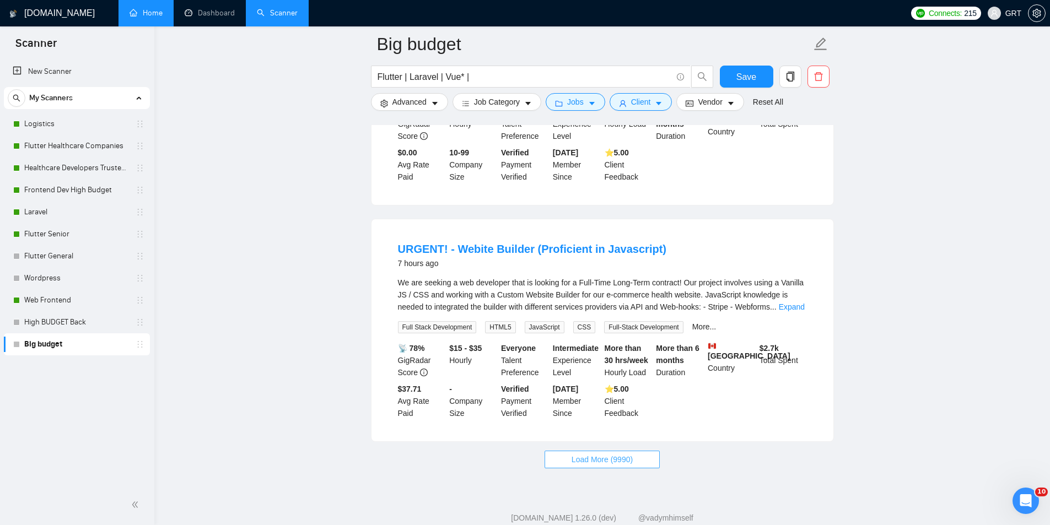
click at [606, 454] on span "Load More (9990)" at bounding box center [602, 460] width 61 height 12
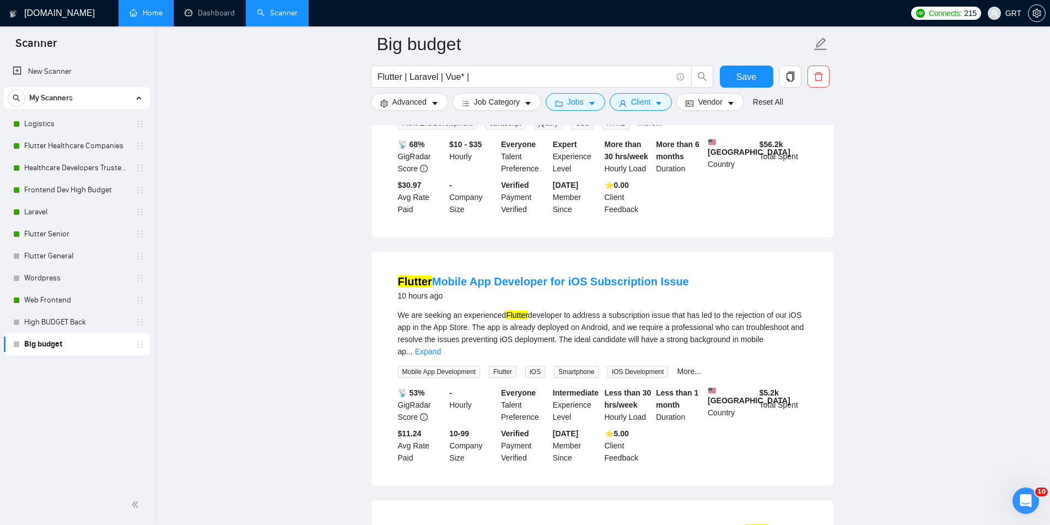
scroll to position [2698, 0]
click at [531, 79] on input "Flutter | Laravel | Vue* |" at bounding box center [525, 77] width 294 height 14
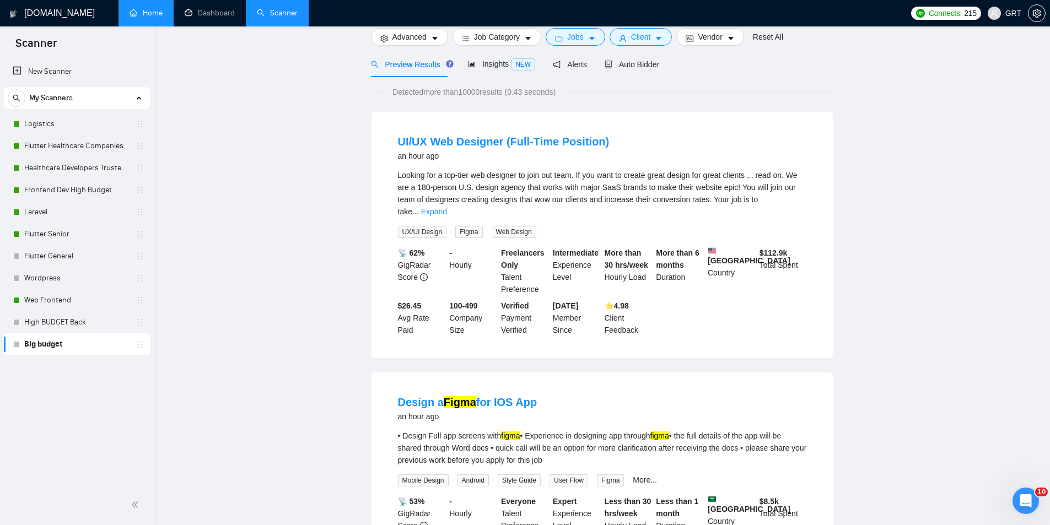
scroll to position [17, 0]
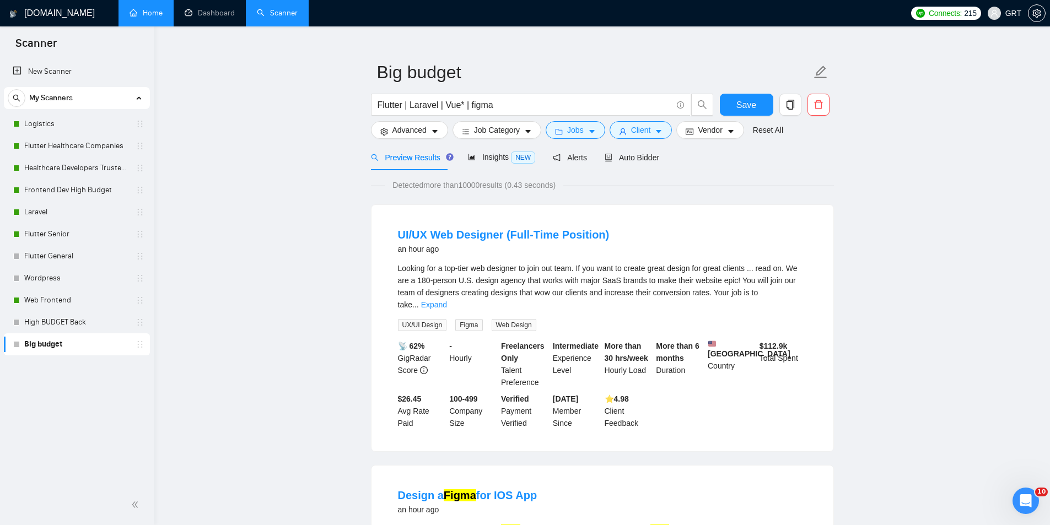
click at [488, 230] on link "UI/UX Web Designer (Full-Time Position)" at bounding box center [504, 235] width 212 height 12
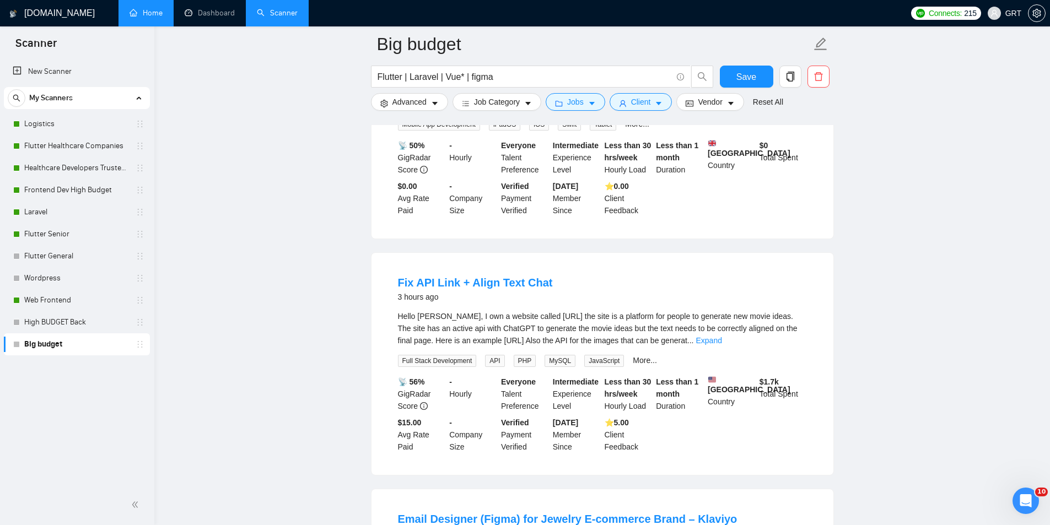
scroll to position [1721, 0]
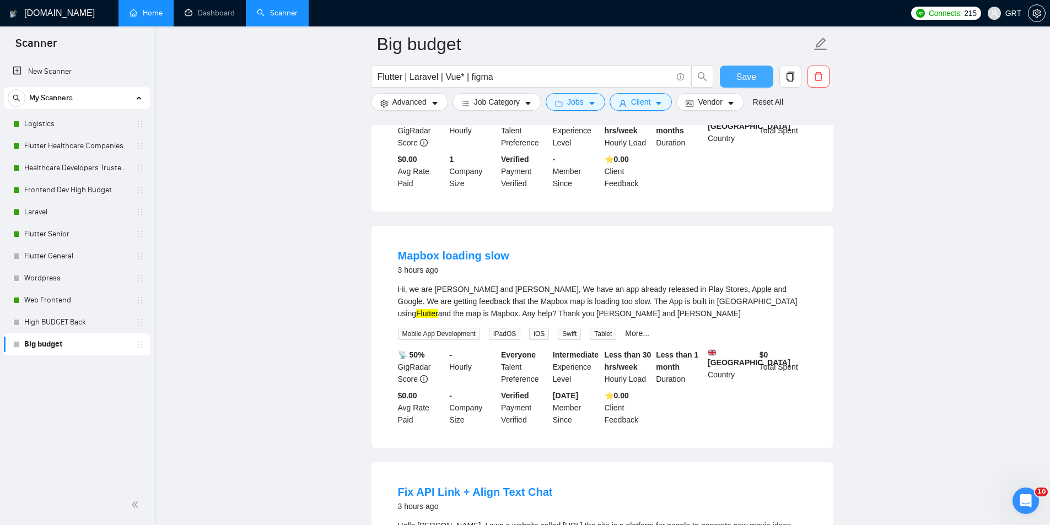
click at [749, 78] on span "Save" at bounding box center [746, 77] width 20 height 14
click at [559, 72] on input "Flutter | Laravel | Vue* | figma" at bounding box center [525, 77] width 294 height 14
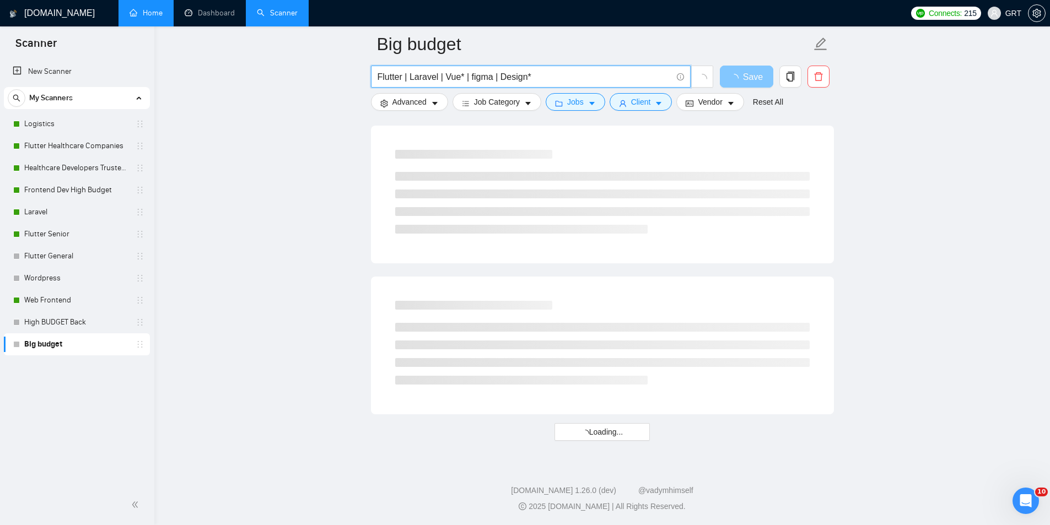
type input "Flutter | Laravel | Vue* | figma | Design*"
click at [739, 80] on icon "loading" at bounding box center [734, 78] width 9 height 9
click at [567, 76] on input "Flutter | Laravel | Vue* | figma | Design*" at bounding box center [525, 77] width 294 height 14
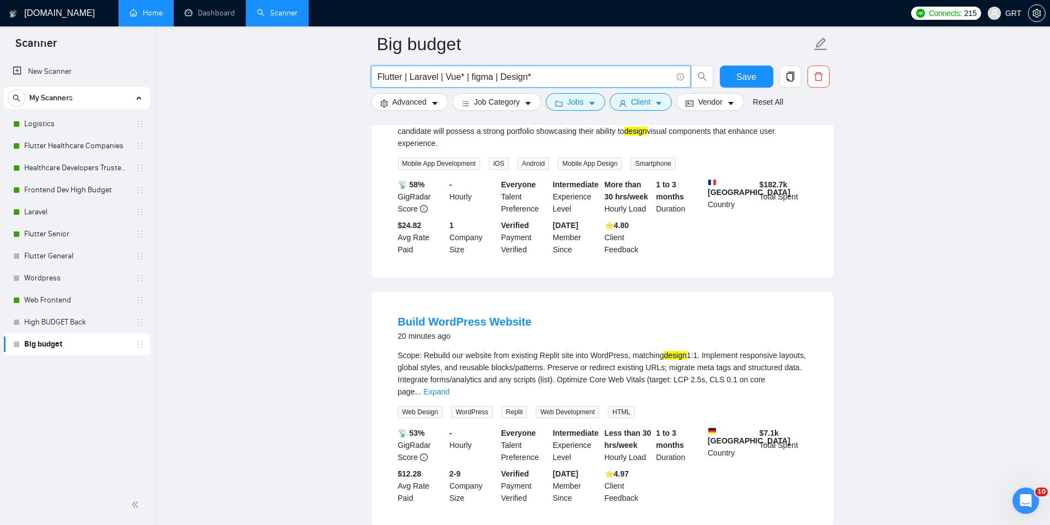
scroll to position [717, 0]
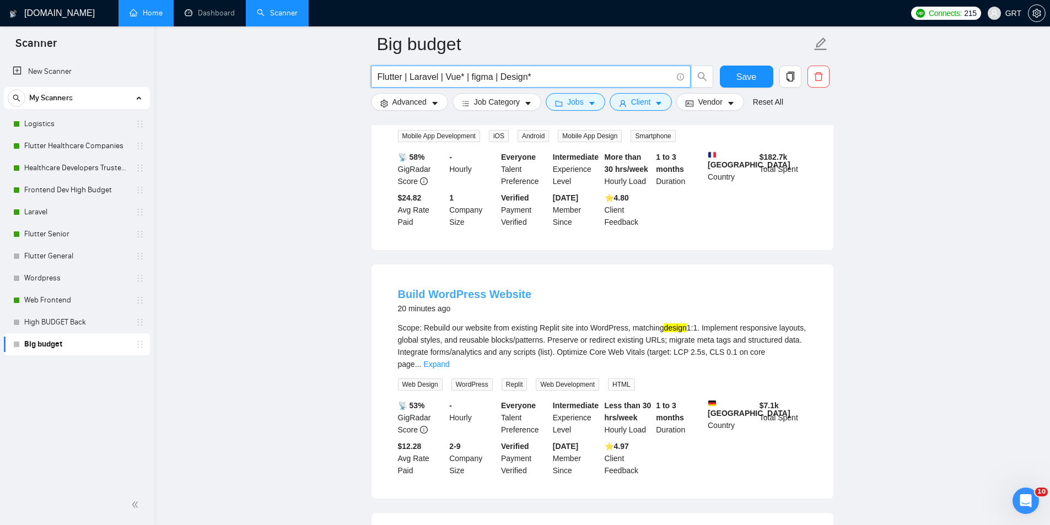
click at [462, 288] on link "Build WordPress Website" at bounding box center [465, 294] width 134 height 12
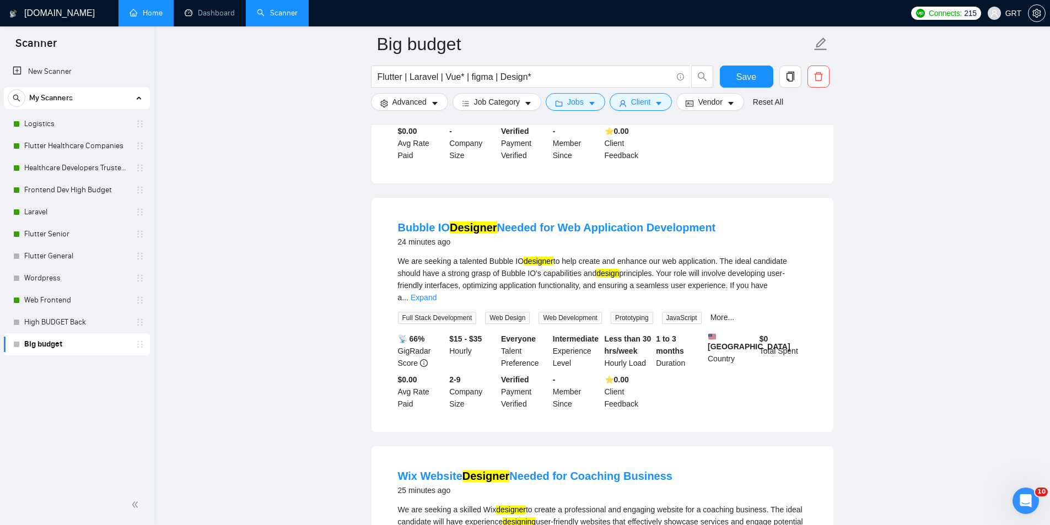
scroll to position [1268, 0]
click at [415, 99] on span "Advanced" at bounding box center [409, 102] width 34 height 12
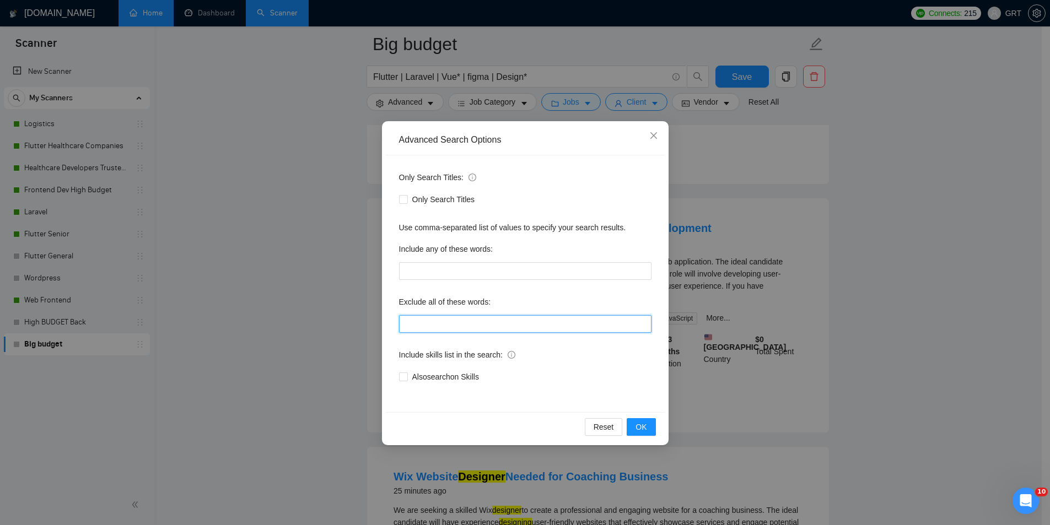
click at [433, 325] on input "text" at bounding box center [525, 324] width 252 height 18
type input "wix"
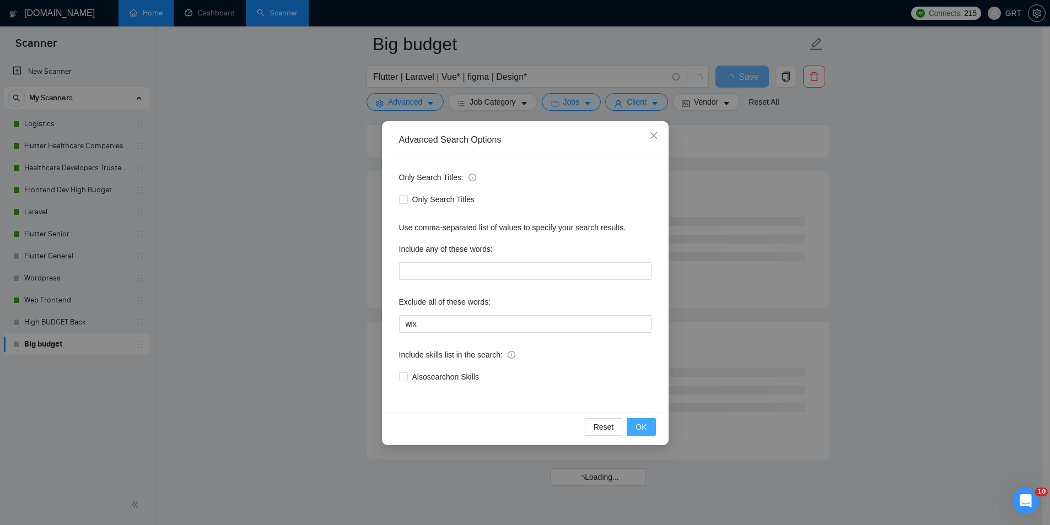
click at [650, 427] on button "OK" at bounding box center [641, 427] width 29 height 18
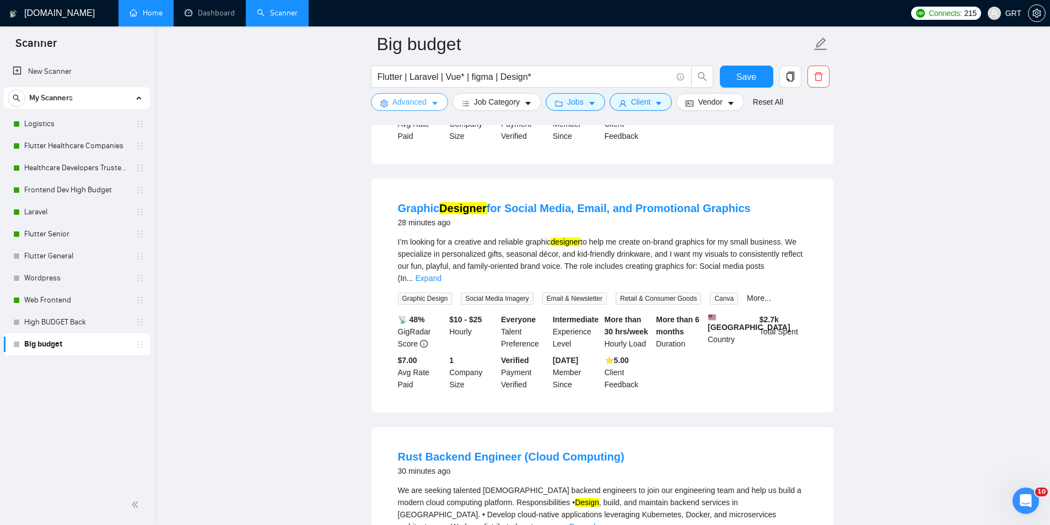
scroll to position [1654, 0]
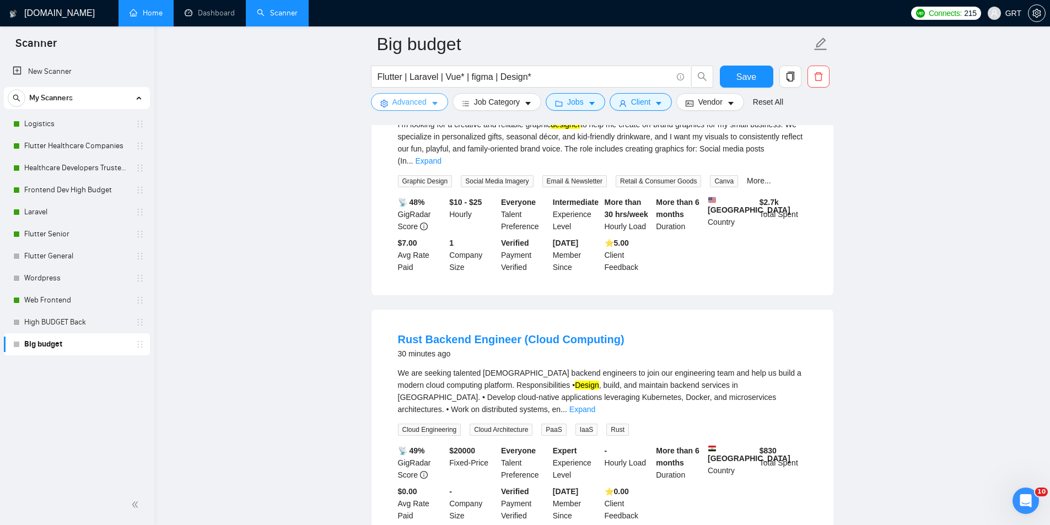
click at [415, 104] on span "Advanced" at bounding box center [409, 102] width 34 height 12
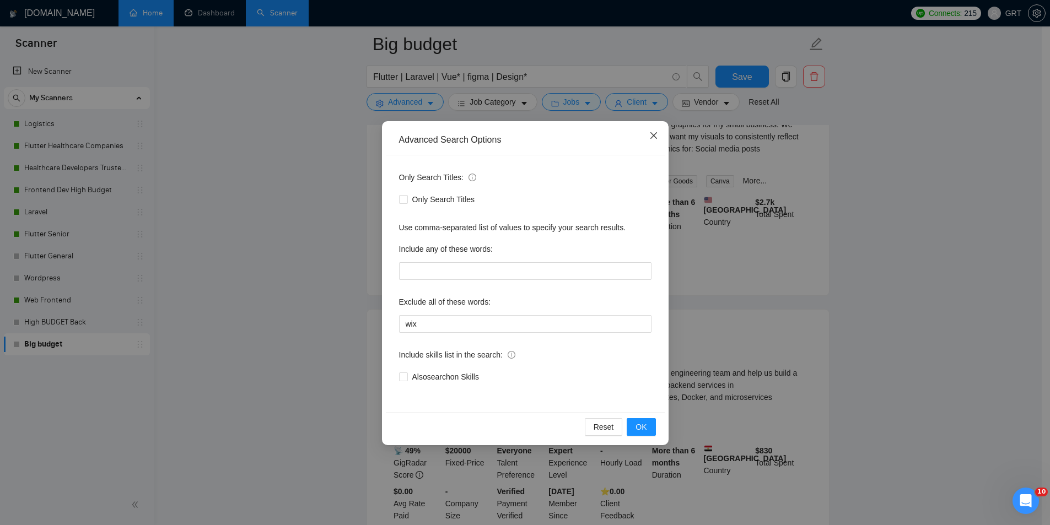
click at [653, 131] on span "Close" at bounding box center [654, 136] width 30 height 30
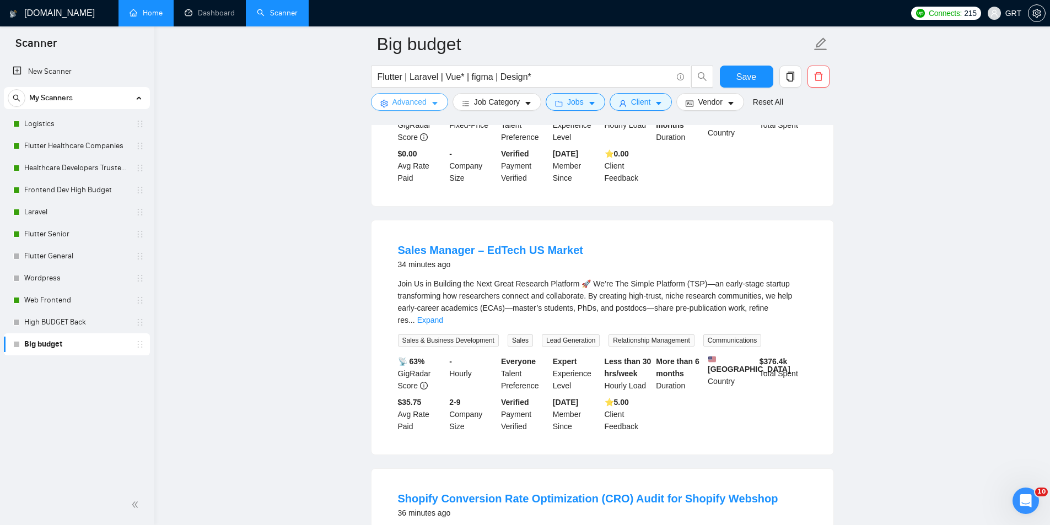
scroll to position [2250, 0]
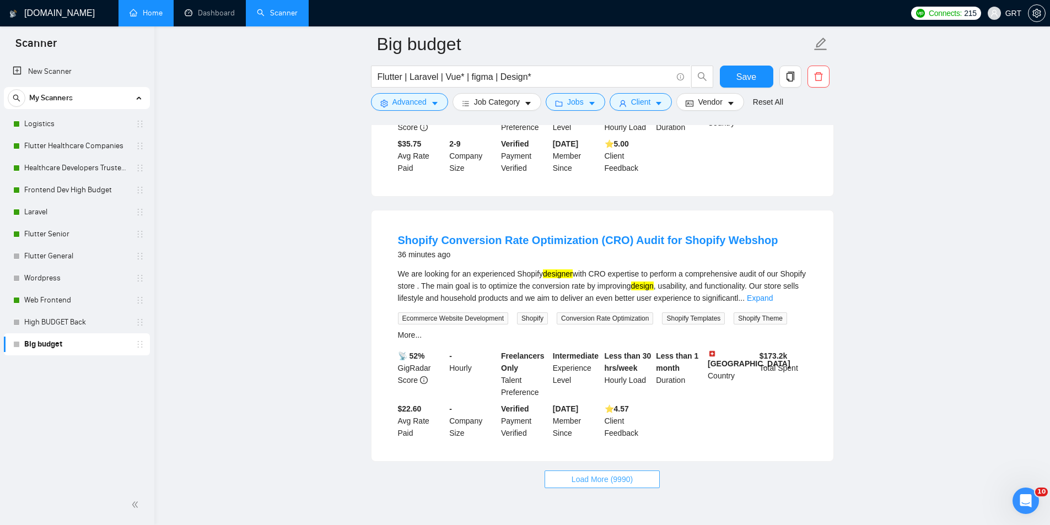
click at [628, 473] on span "Load More (9990)" at bounding box center [602, 479] width 61 height 12
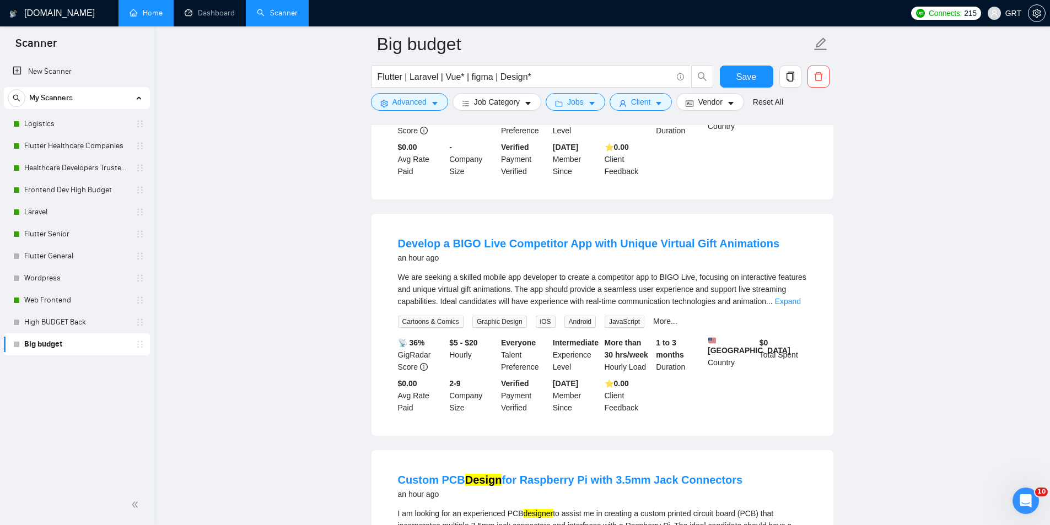
scroll to position [3463, 0]
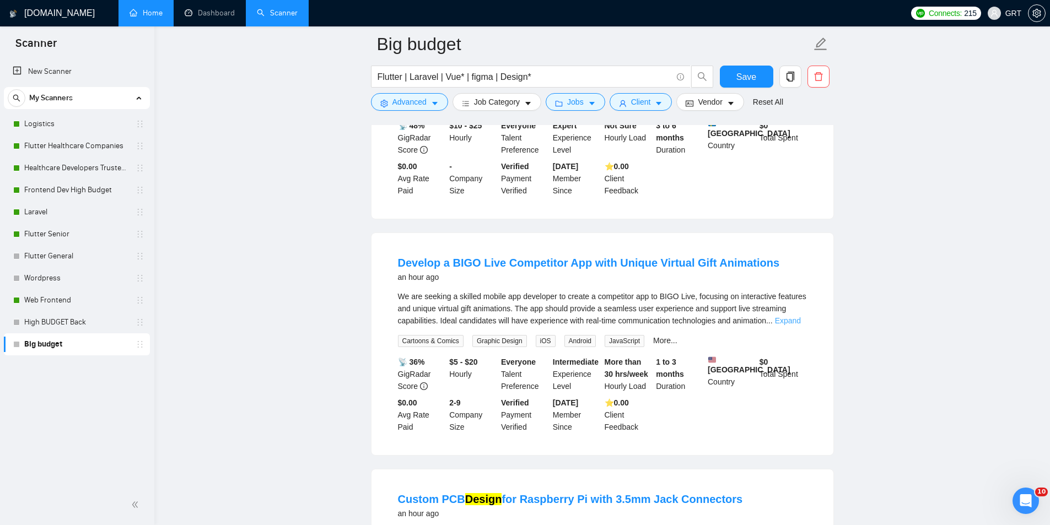
click at [795, 316] on link "Expand" at bounding box center [788, 320] width 26 height 9
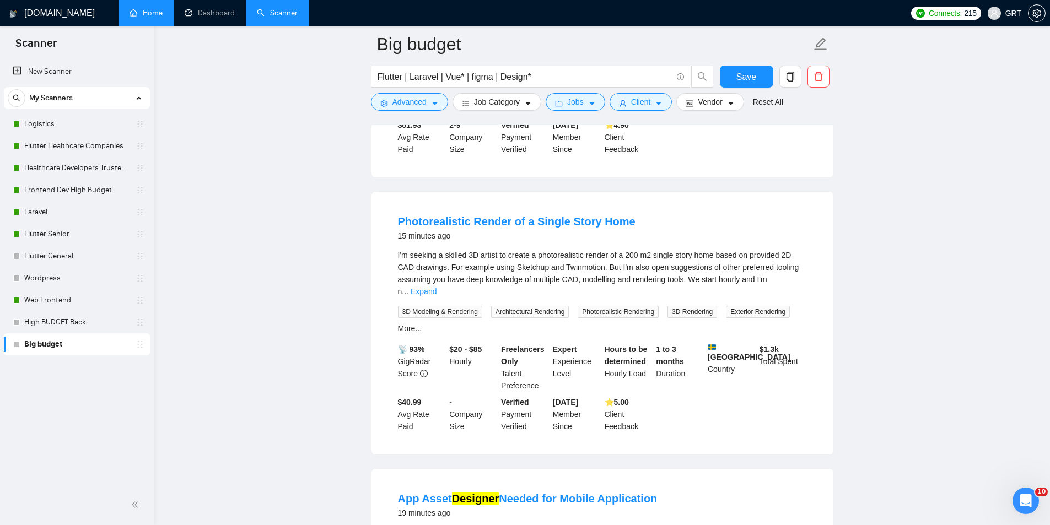
scroll to position [253, 0]
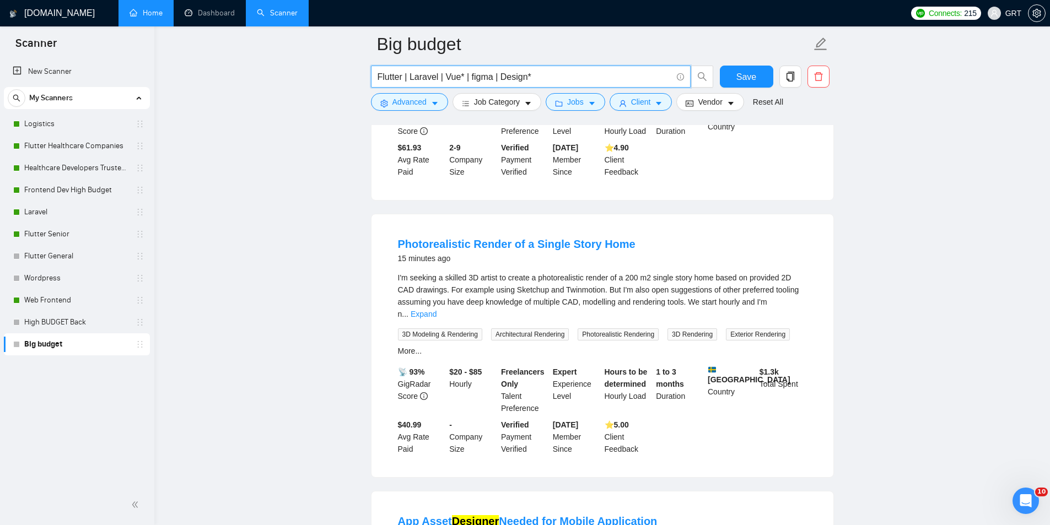
drag, startPoint x: 491, startPoint y: 77, endPoint x: 596, endPoint y: 78, distance: 105.3
click at [596, 79] on input "Flutter | Laravel | Vue* | figma | Design*" at bounding box center [525, 77] width 294 height 14
type input "Flutter | Laravel | Vue* | figma"
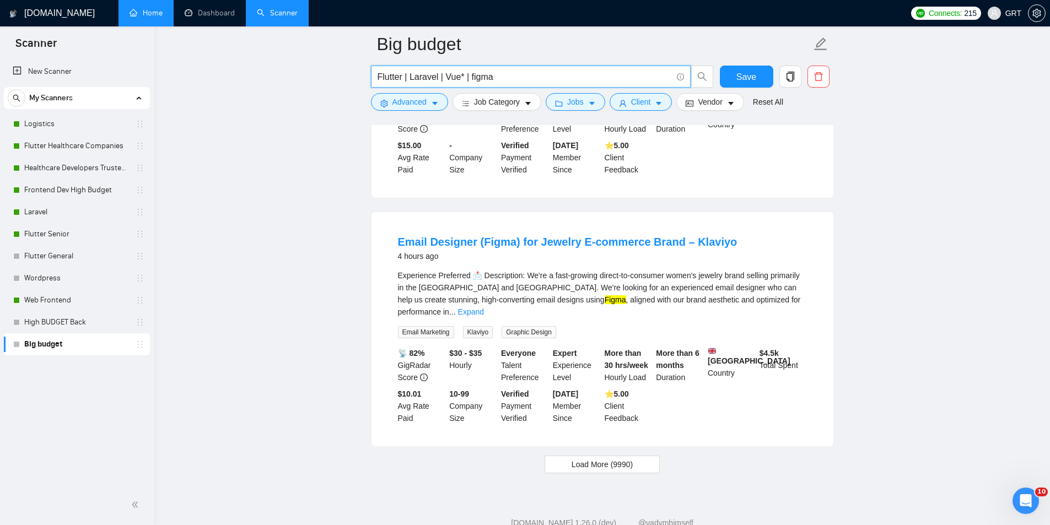
scroll to position [2217, 0]
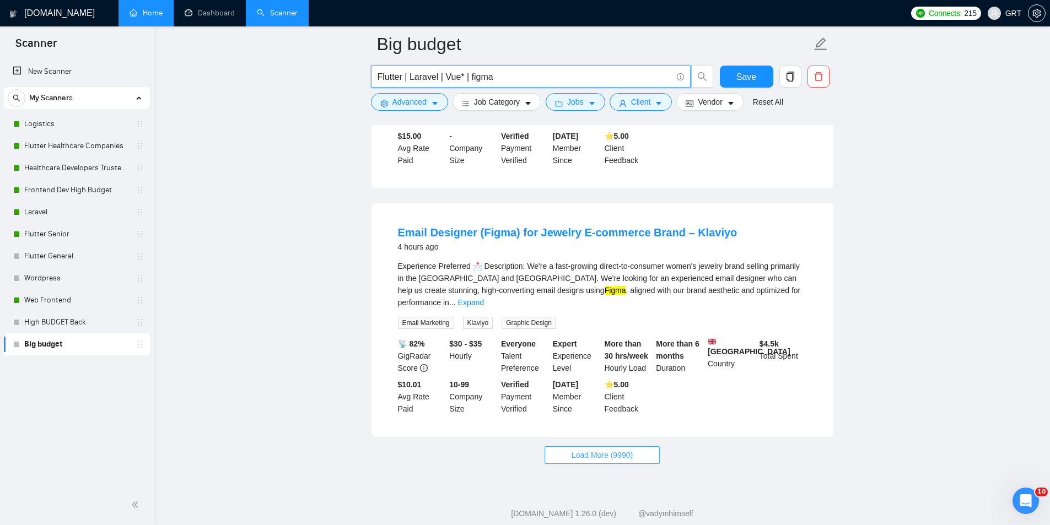
click at [603, 449] on span "Load More (9990)" at bounding box center [602, 455] width 61 height 12
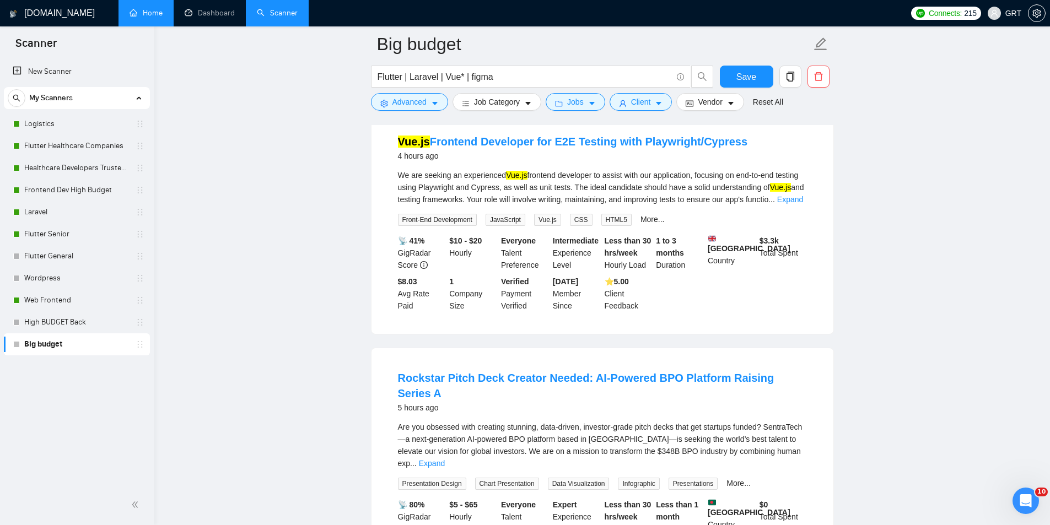
scroll to position [3319, 0]
